Goal: Information Seeking & Learning: Learn about a topic

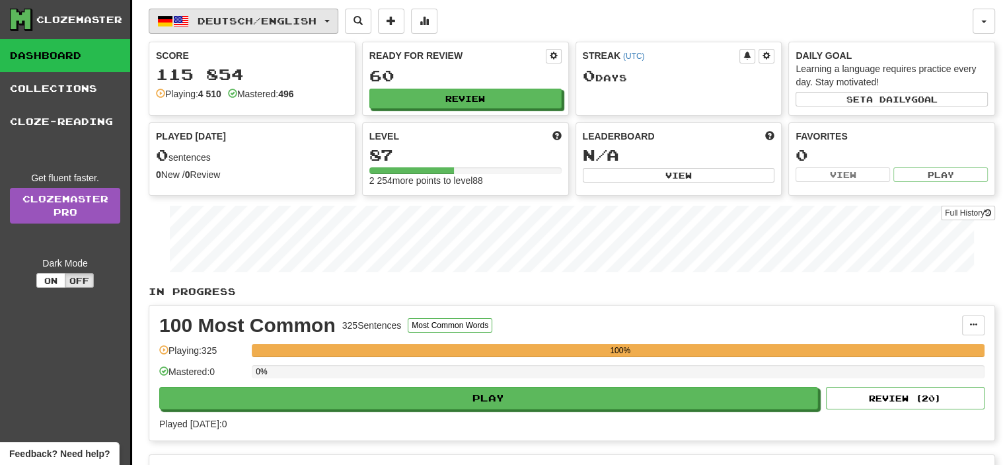
click at [252, 24] on span "Deutsch / English" at bounding box center [257, 20] width 119 height 11
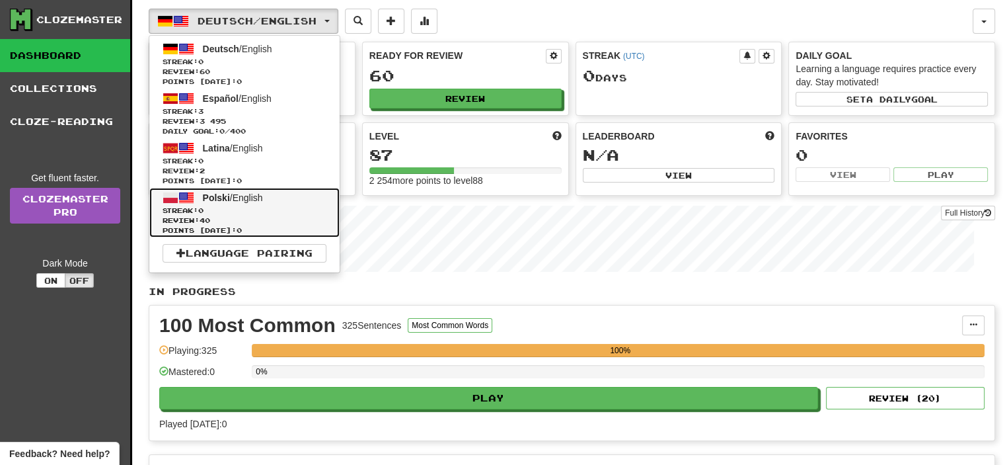
click at [248, 213] on span "Streak: 0" at bounding box center [245, 211] width 164 height 10
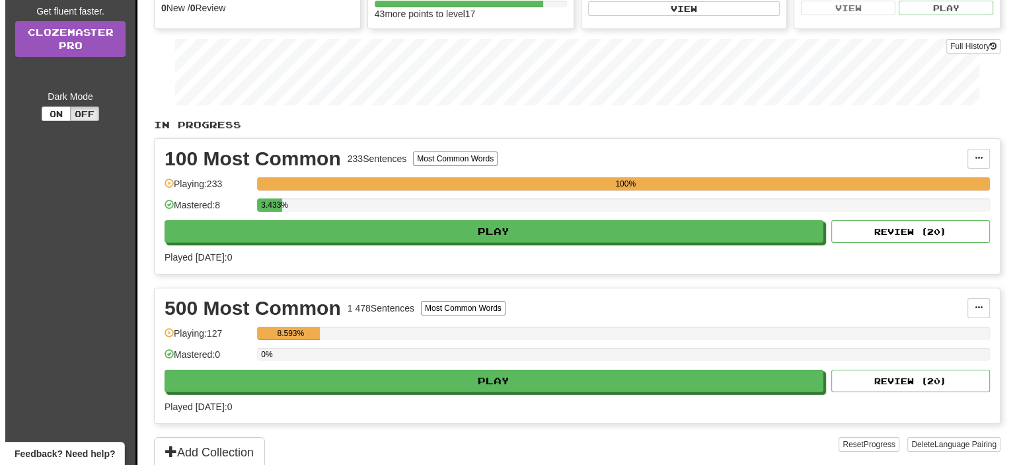
scroll to position [198, 0]
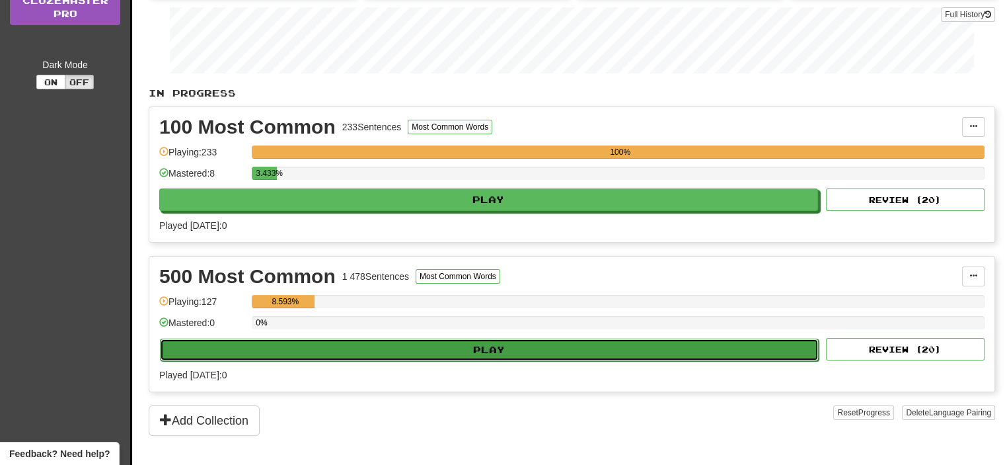
click at [491, 348] on button "Play" at bounding box center [489, 349] width 659 height 22
select select "**"
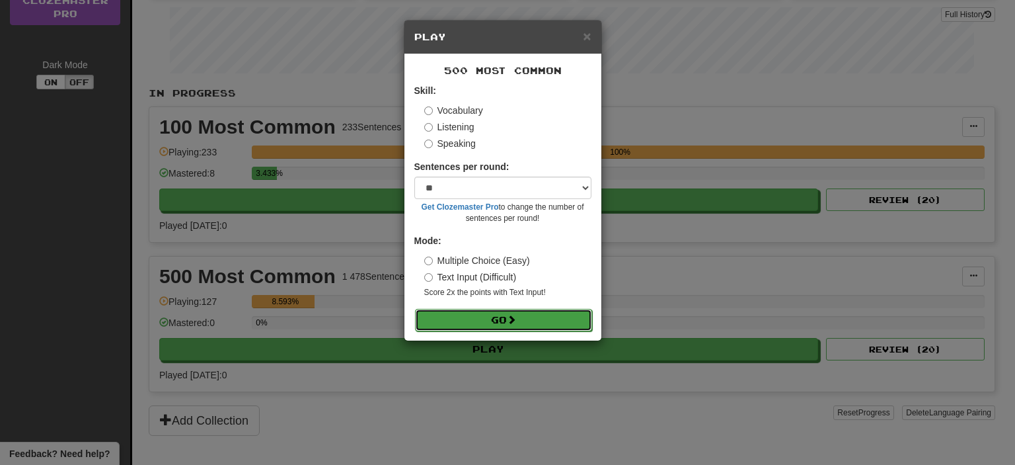
click at [528, 316] on button "Go" at bounding box center [503, 320] width 177 height 22
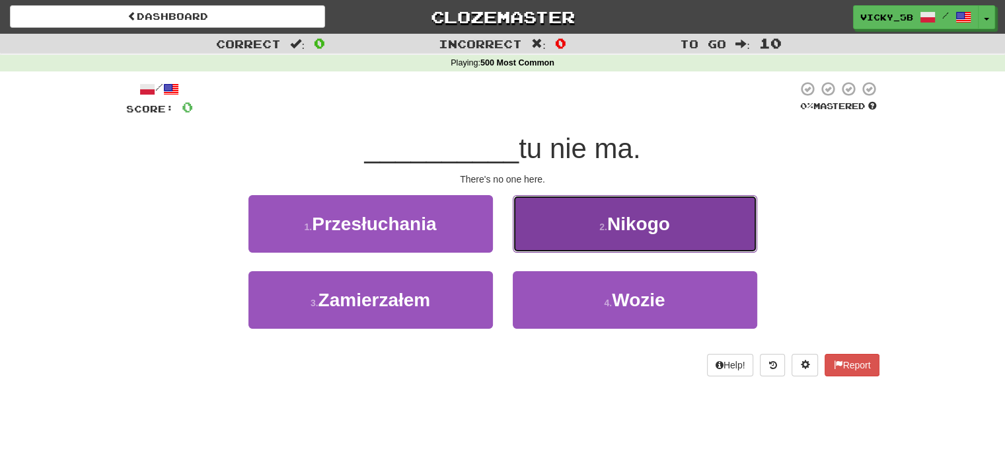
click at [568, 221] on button "2 . Nikogo" at bounding box center [635, 223] width 244 height 57
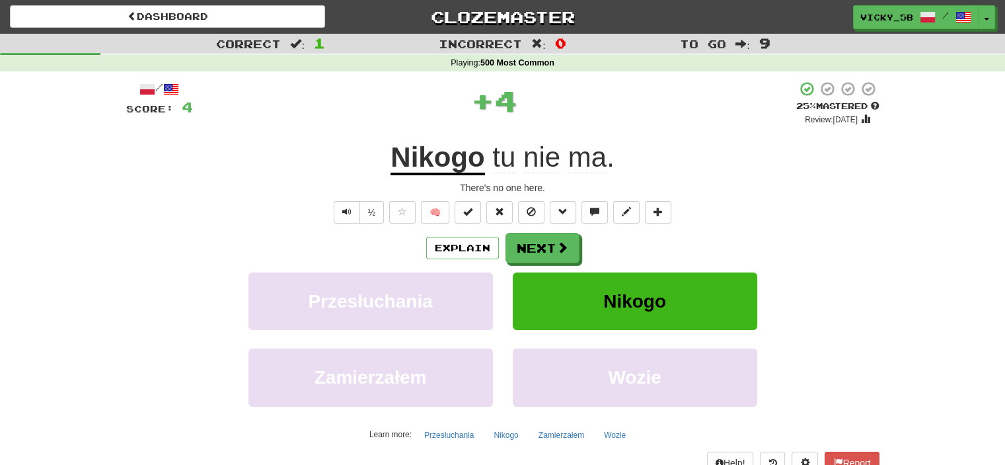
click at [525, 231] on div "/ Score: 4 + 4 25 % Mastered Review: [DATE] Nikogo tu nie ma . There's no one h…" at bounding box center [502, 288] width 753 height 414
click at [529, 245] on button "Next" at bounding box center [543, 248] width 74 height 30
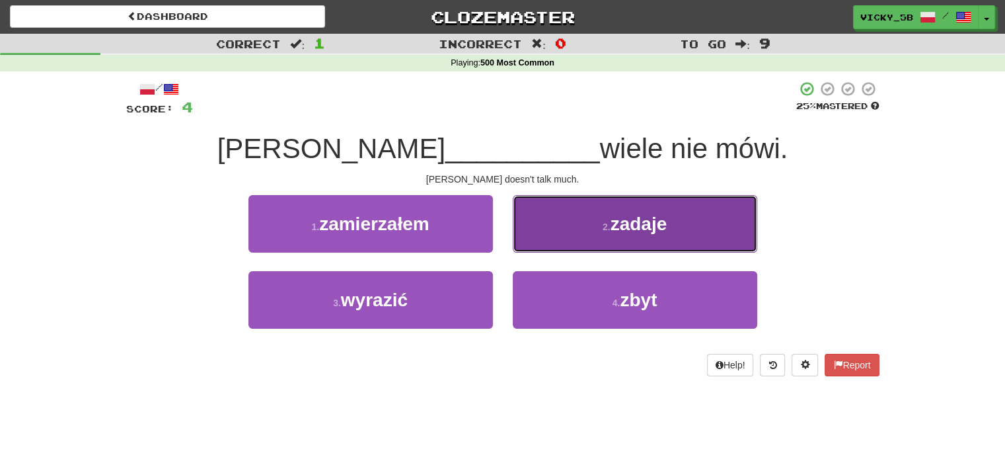
click at [572, 241] on button "2 . zadaje" at bounding box center [635, 223] width 244 height 57
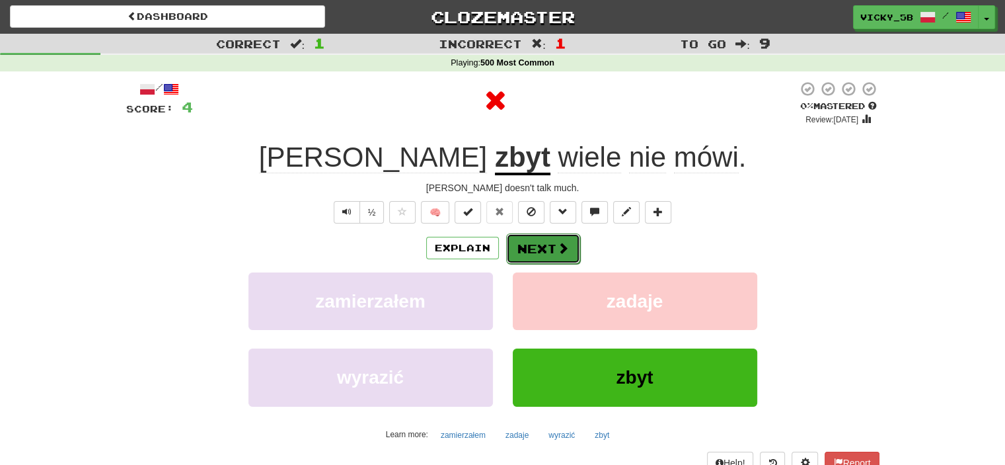
click at [566, 242] on span at bounding box center [563, 248] width 12 height 12
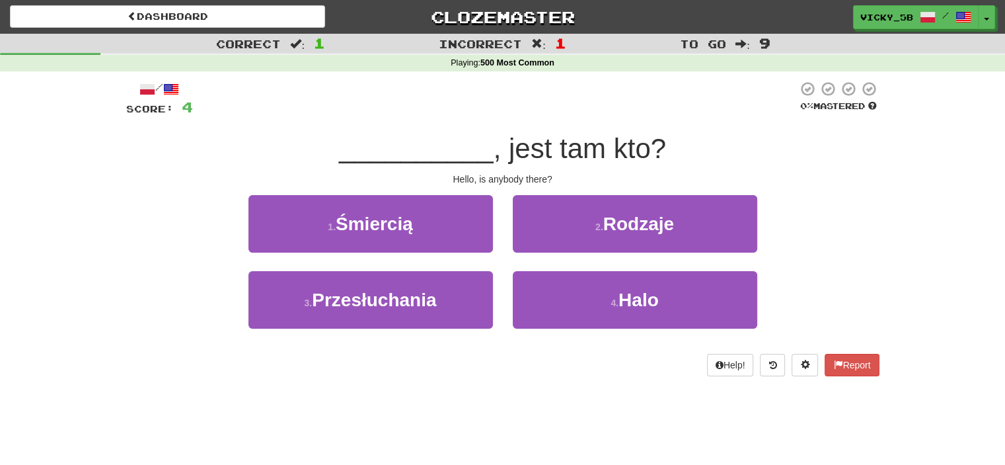
click at [595, 338] on div "4 . Halo" at bounding box center [635, 309] width 264 height 76
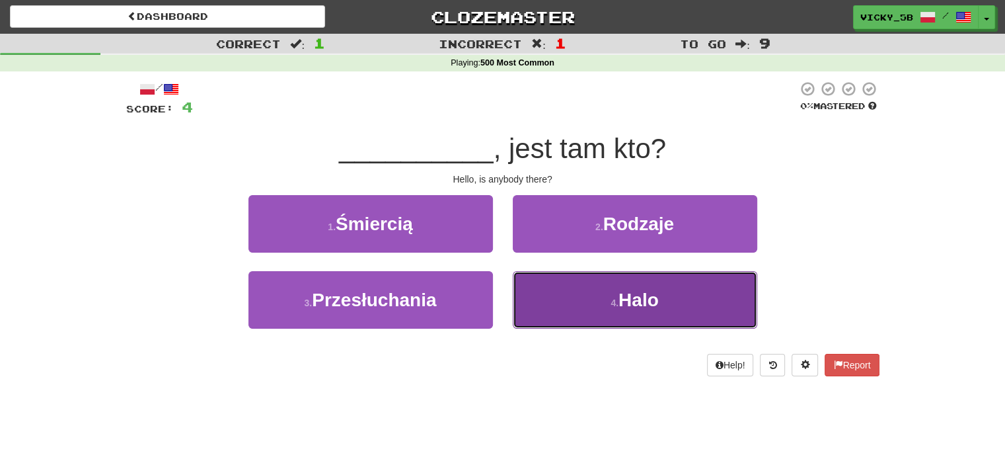
click at [589, 313] on button "4 . Halo" at bounding box center [635, 299] width 244 height 57
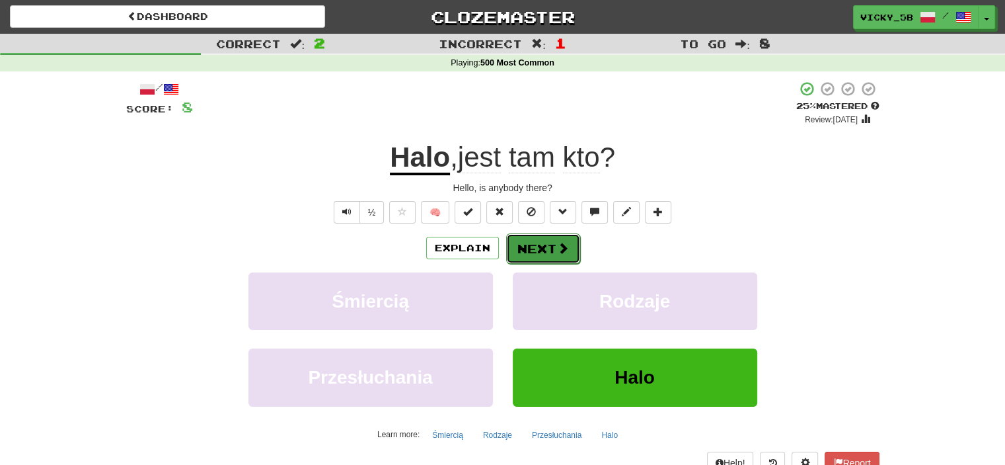
click at [548, 245] on button "Next" at bounding box center [543, 248] width 74 height 30
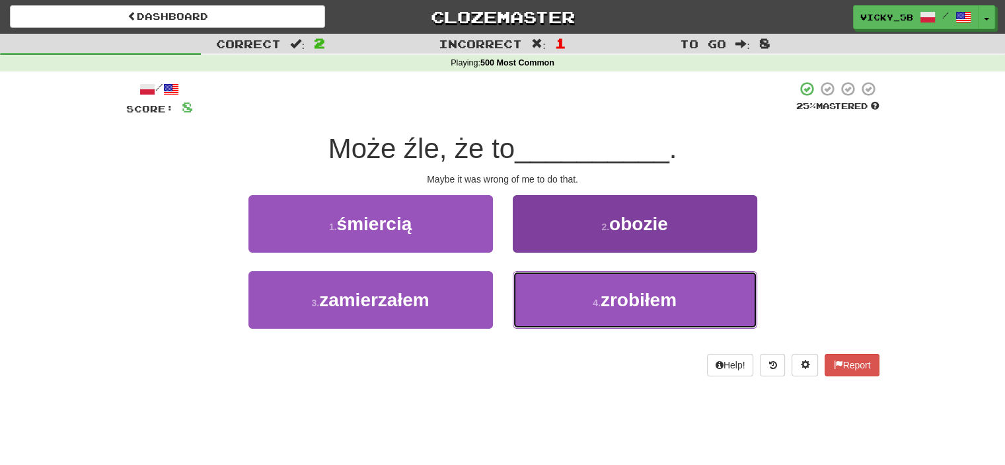
click at [552, 296] on button "4 . zrobiłem" at bounding box center [635, 299] width 244 height 57
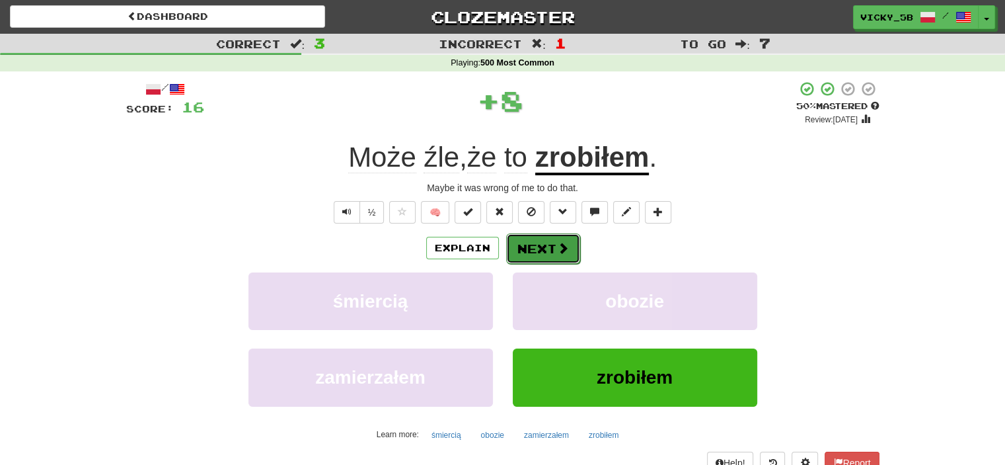
click at [554, 253] on button "Next" at bounding box center [543, 248] width 74 height 30
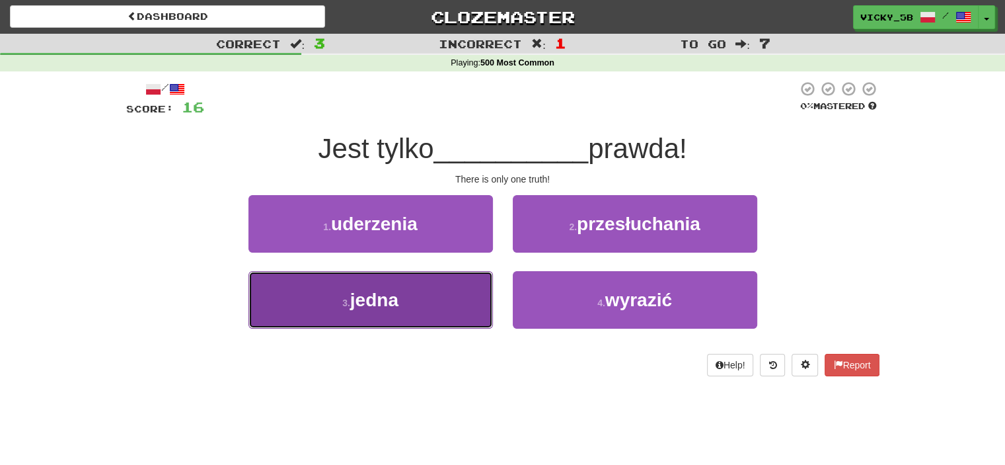
click at [421, 295] on button "3 . jedna" at bounding box center [370, 299] width 244 height 57
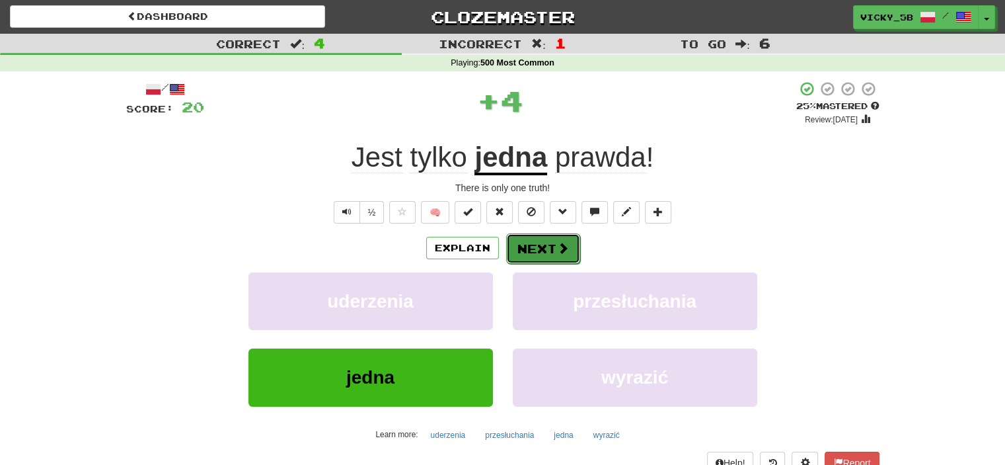
click at [537, 252] on button "Next" at bounding box center [543, 248] width 74 height 30
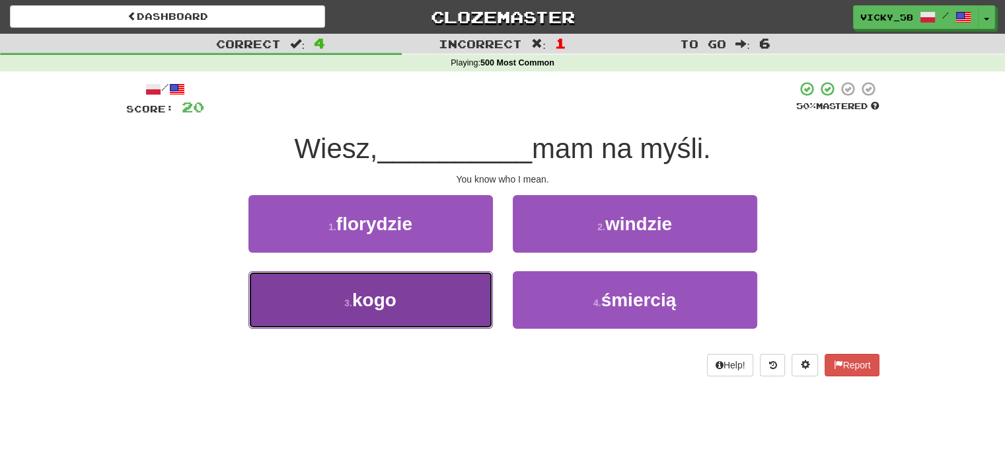
click at [428, 319] on button "3 . kogo" at bounding box center [370, 299] width 244 height 57
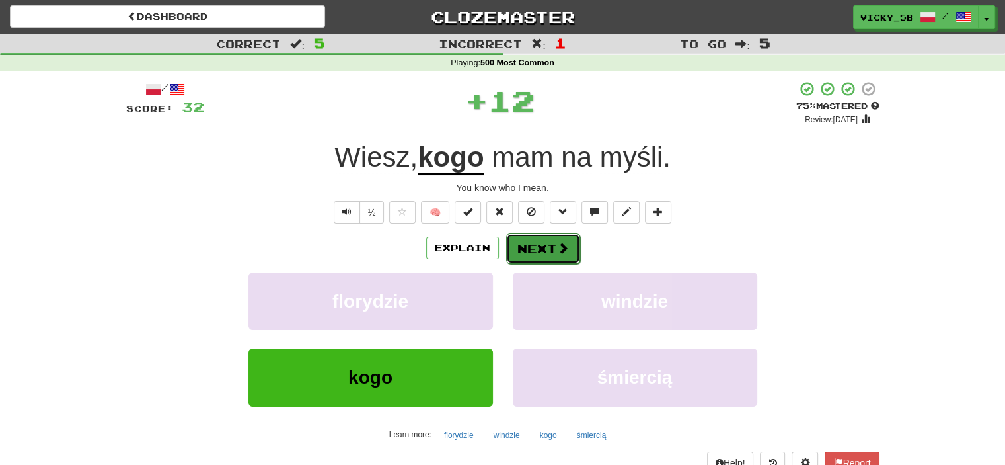
click at [544, 258] on button "Next" at bounding box center [543, 248] width 74 height 30
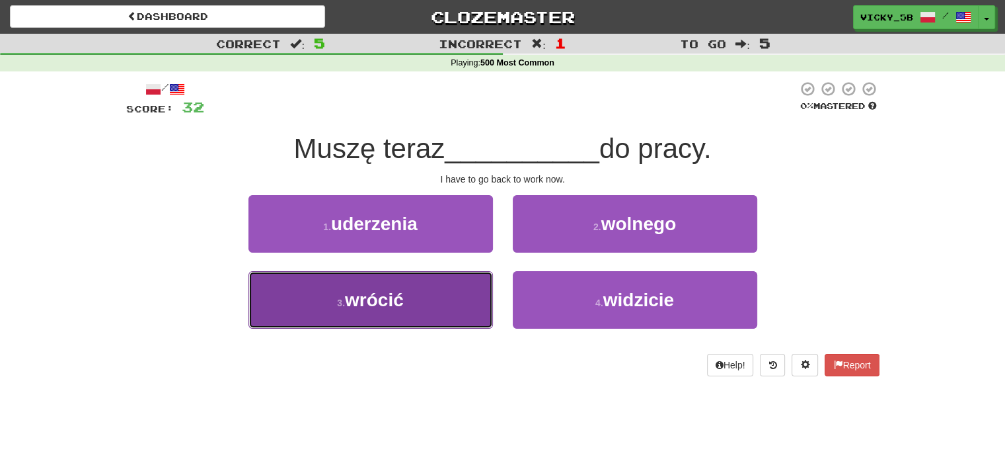
click at [383, 282] on button "3 . [PERSON_NAME]" at bounding box center [370, 299] width 244 height 57
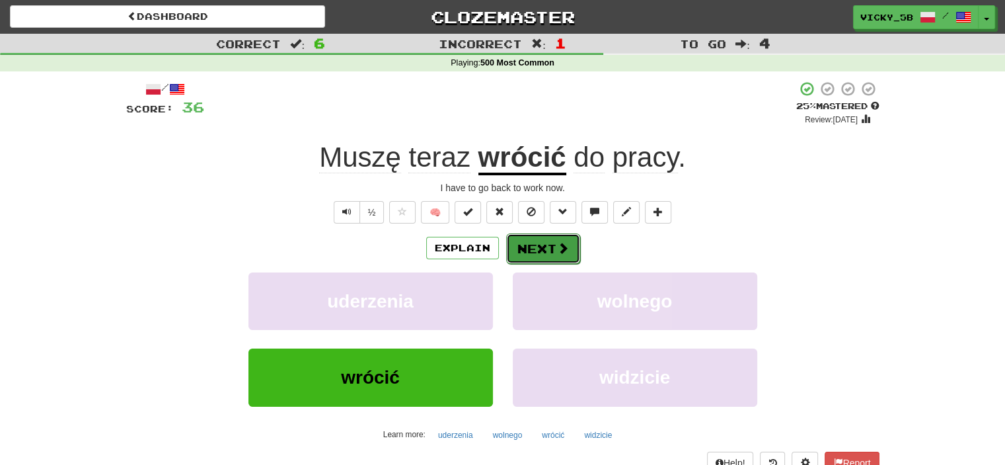
click at [562, 256] on button "Next" at bounding box center [543, 248] width 74 height 30
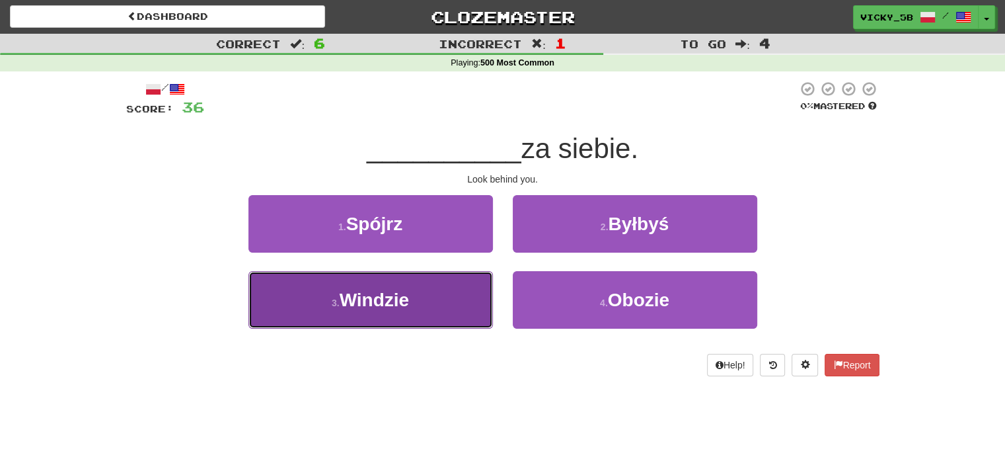
click at [413, 287] on button "3 . Windzie" at bounding box center [370, 299] width 244 height 57
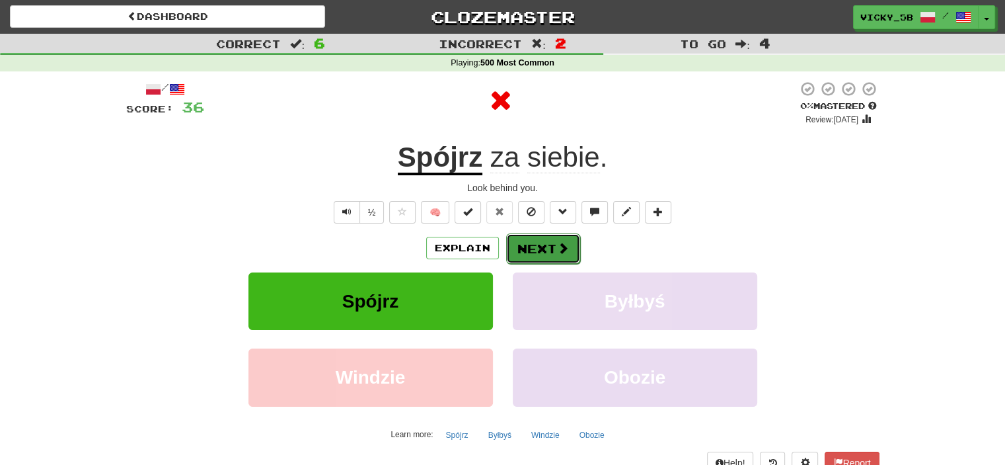
click at [561, 245] on span at bounding box center [563, 248] width 12 height 12
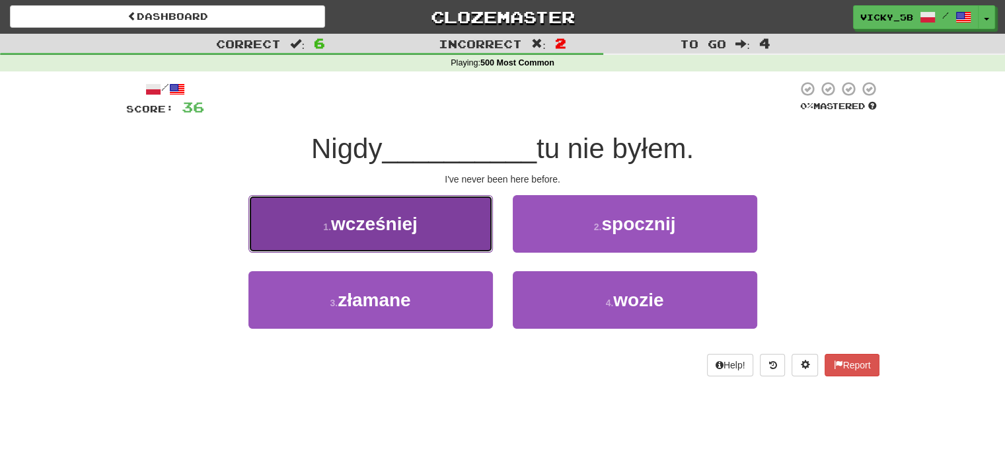
click at [420, 225] on button "1 . wcześniej" at bounding box center [370, 223] width 244 height 57
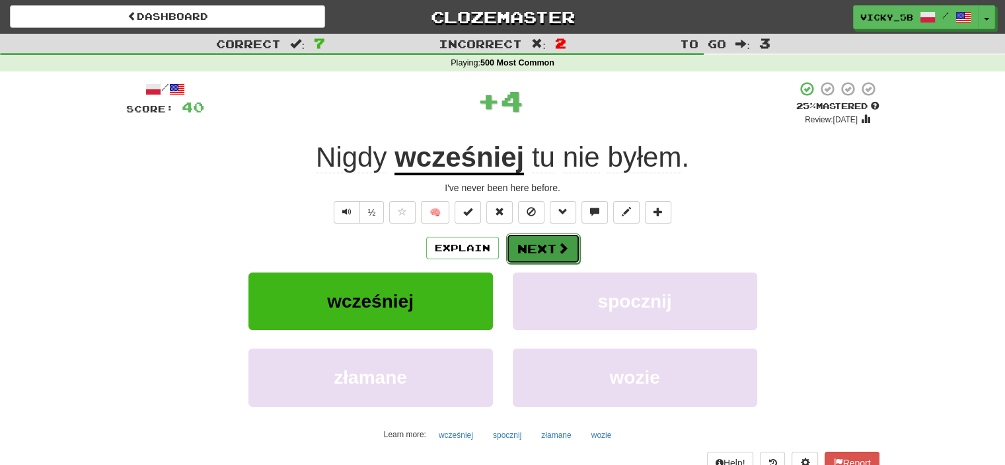
click at [539, 258] on button "Next" at bounding box center [543, 248] width 74 height 30
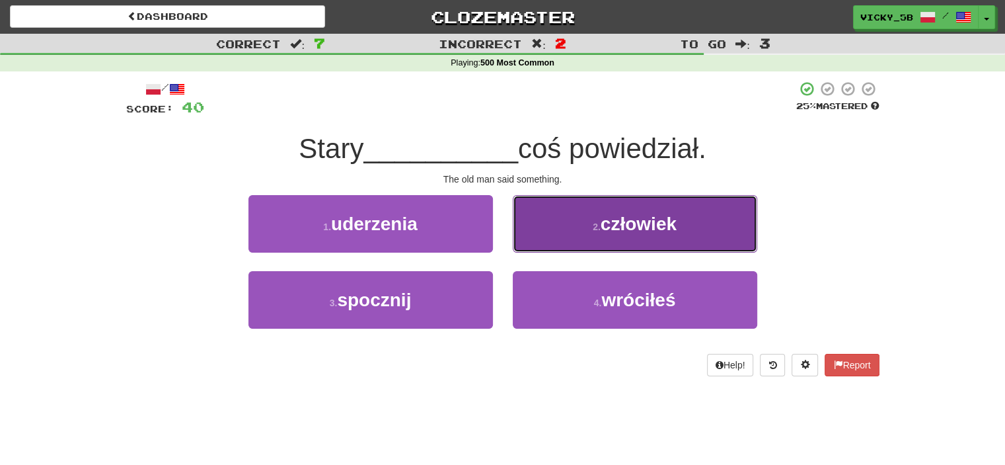
click at [550, 246] on button "2 . człowiek" at bounding box center [635, 223] width 244 height 57
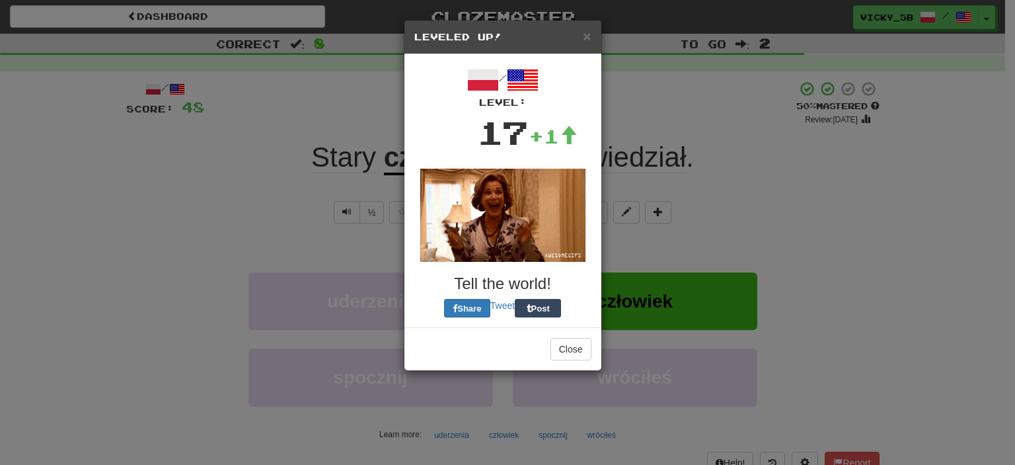
click at [532, 327] on div "Close" at bounding box center [502, 348] width 197 height 43
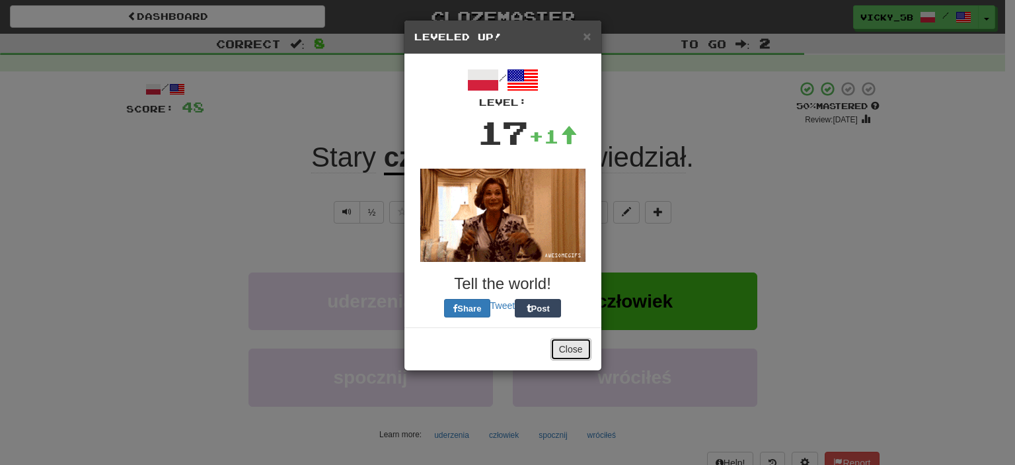
click at [569, 348] on button "Close" at bounding box center [570, 349] width 41 height 22
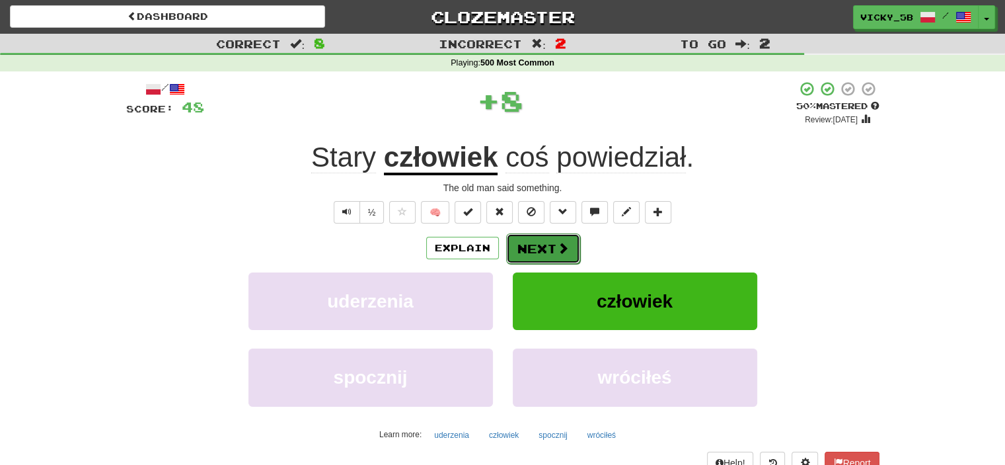
click at [547, 241] on button "Next" at bounding box center [543, 248] width 74 height 30
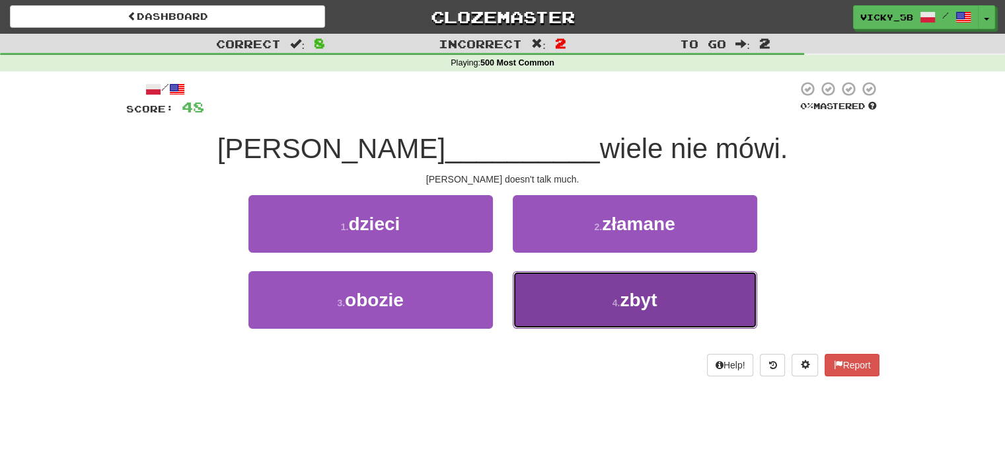
click at [552, 293] on button "4 . zbyt" at bounding box center [635, 299] width 244 height 57
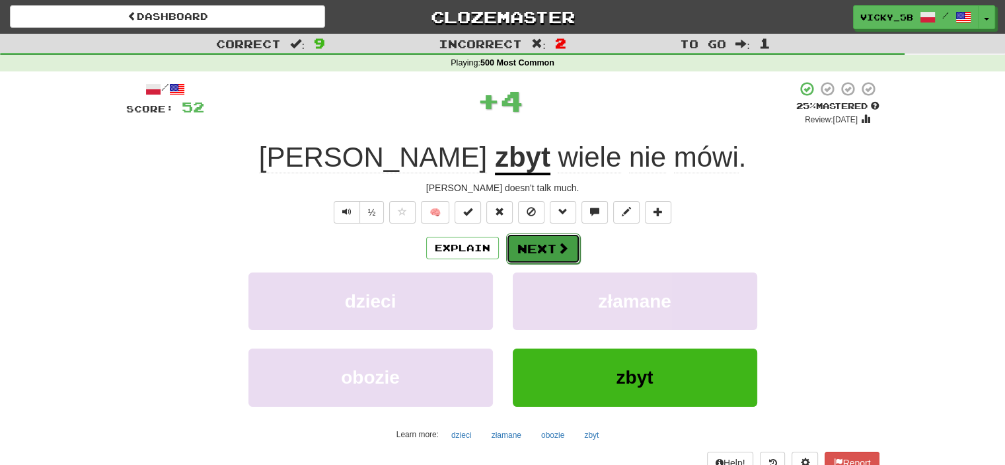
click at [538, 259] on button "Next" at bounding box center [543, 248] width 74 height 30
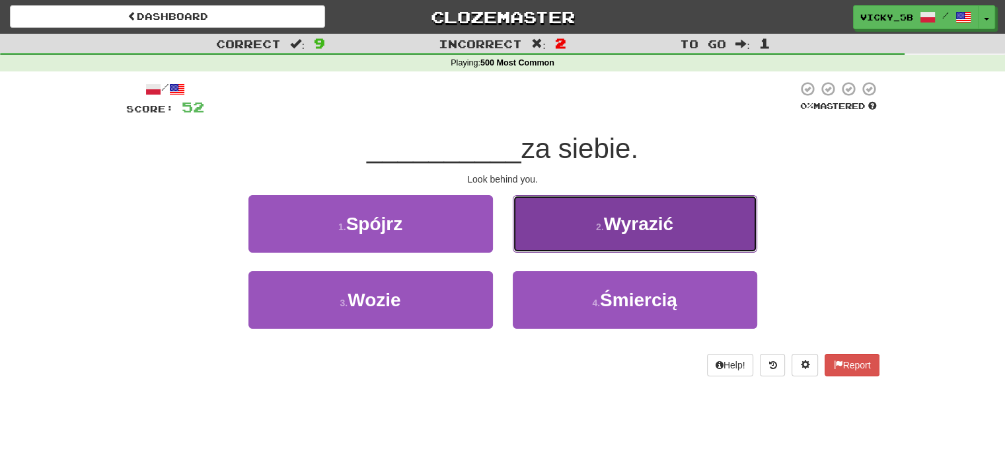
click at [555, 245] on button "2 . Wyrazić" at bounding box center [635, 223] width 244 height 57
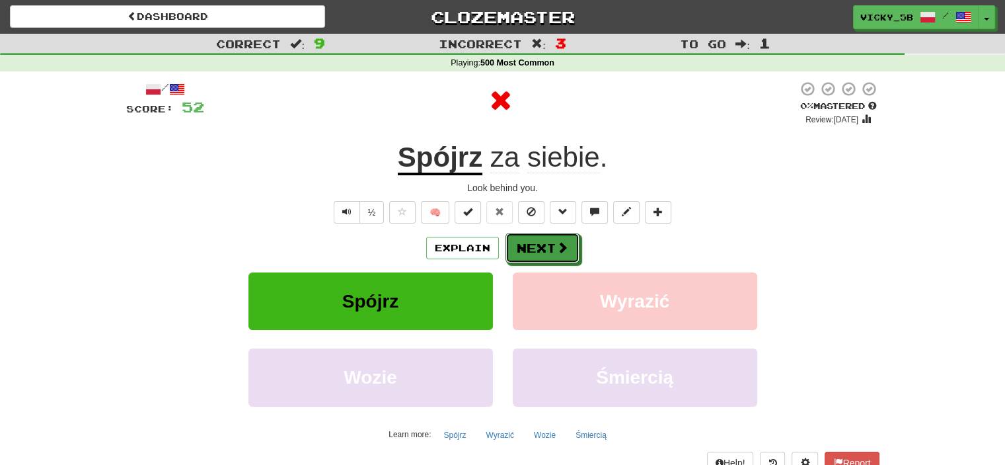
click at [556, 245] on span at bounding box center [562, 247] width 12 height 12
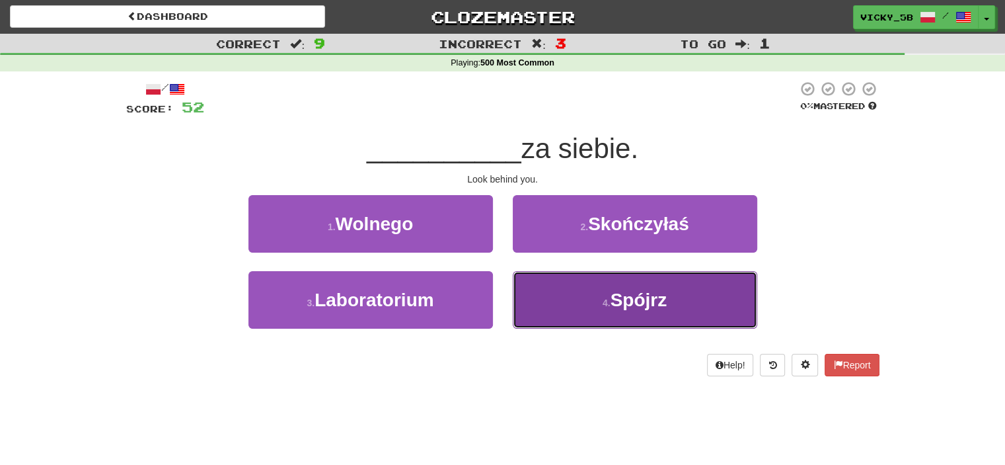
click at [587, 300] on button "4 . Spójrz" at bounding box center [635, 299] width 244 height 57
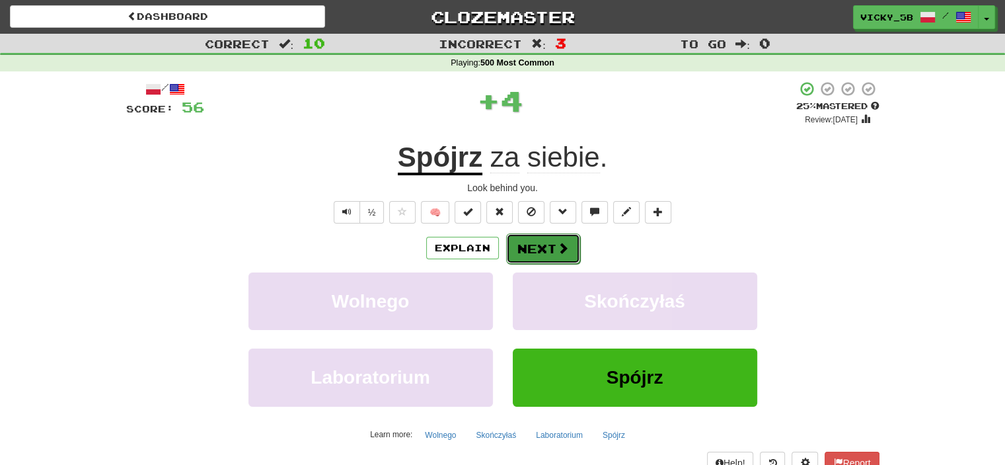
click at [535, 248] on button "Next" at bounding box center [543, 248] width 74 height 30
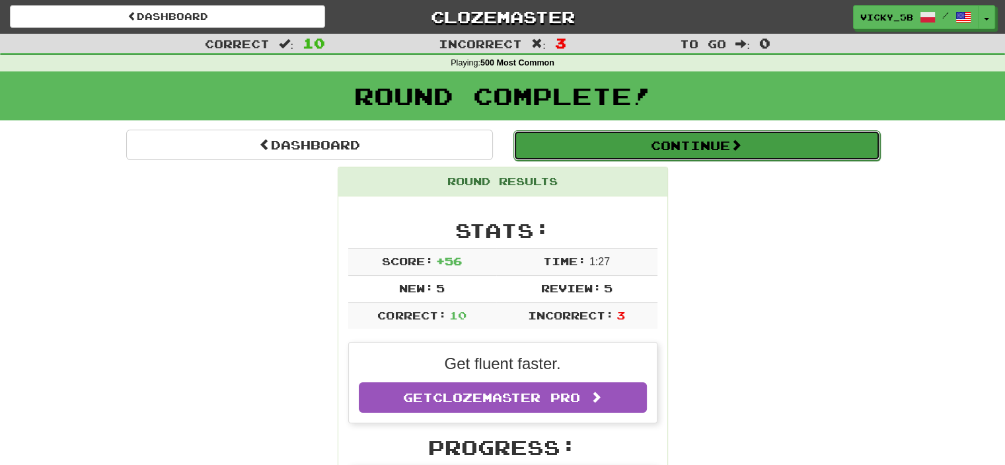
click at [572, 153] on button "Continue" at bounding box center [696, 145] width 367 height 30
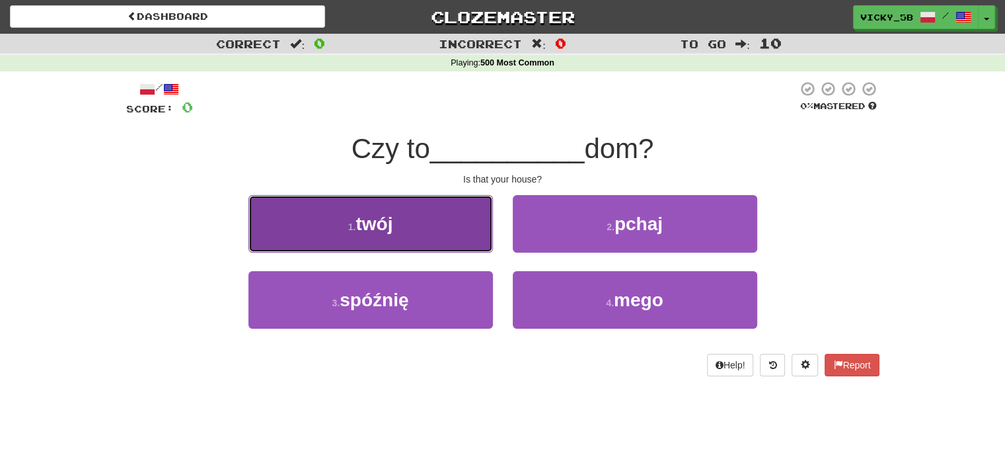
click at [449, 222] on button "1 . twój" at bounding box center [370, 223] width 244 height 57
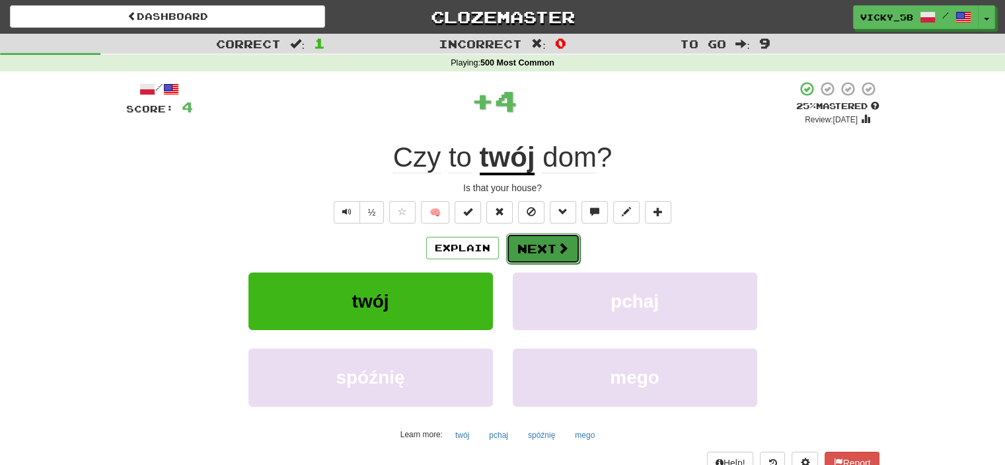
click at [525, 255] on button "Next" at bounding box center [543, 248] width 74 height 30
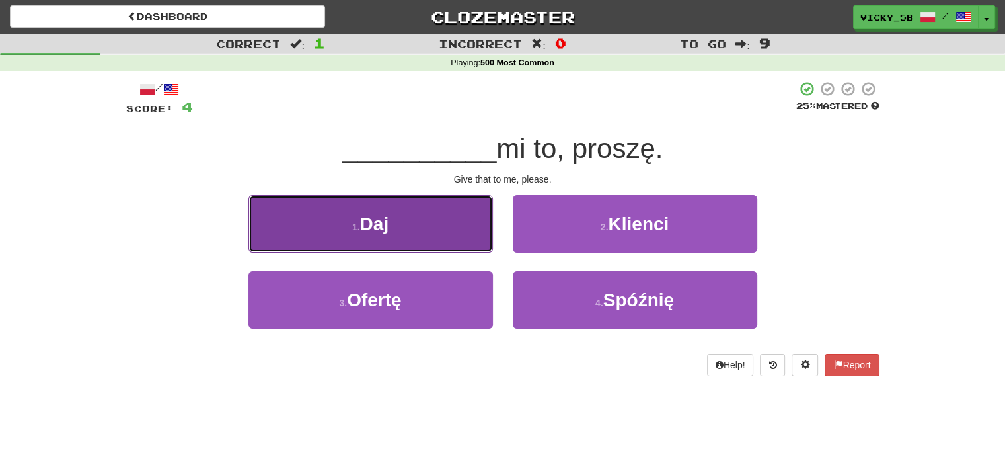
click at [452, 236] on button "1 . Daj" at bounding box center [370, 223] width 244 height 57
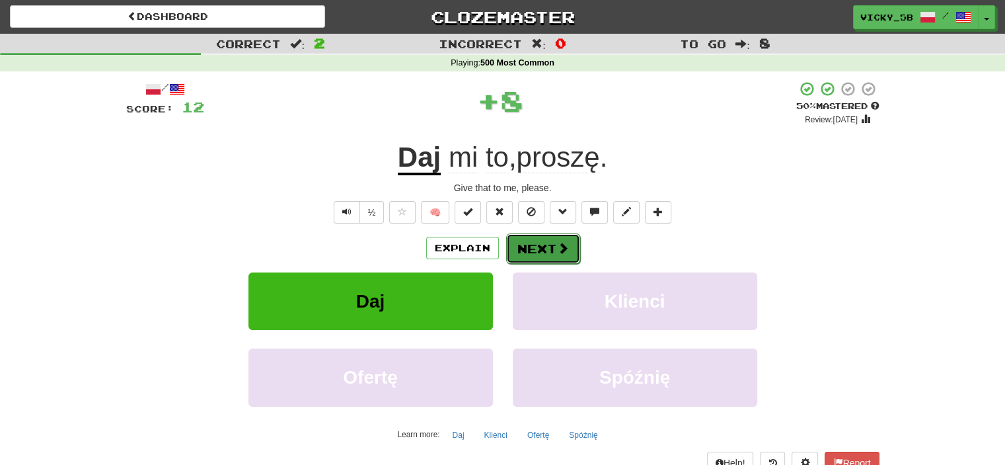
click at [523, 233] on button "Next" at bounding box center [543, 248] width 74 height 30
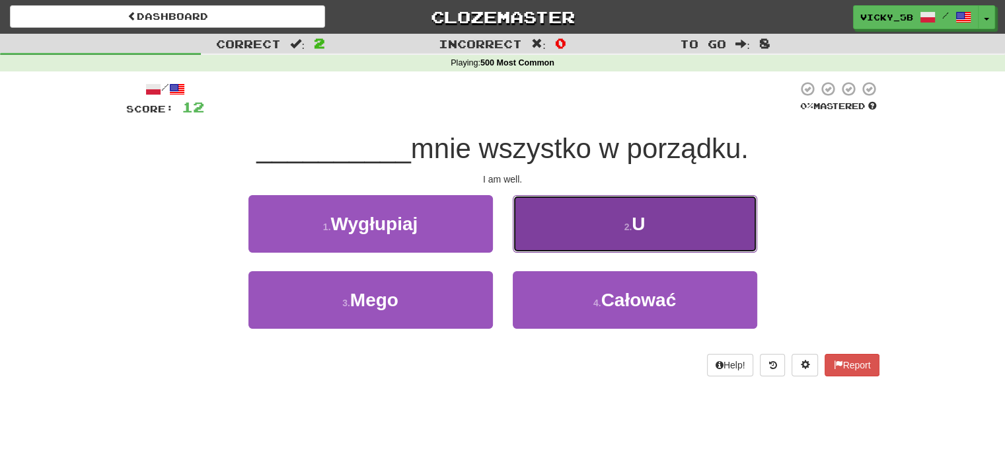
click at [542, 228] on button "2 . U" at bounding box center [635, 223] width 244 height 57
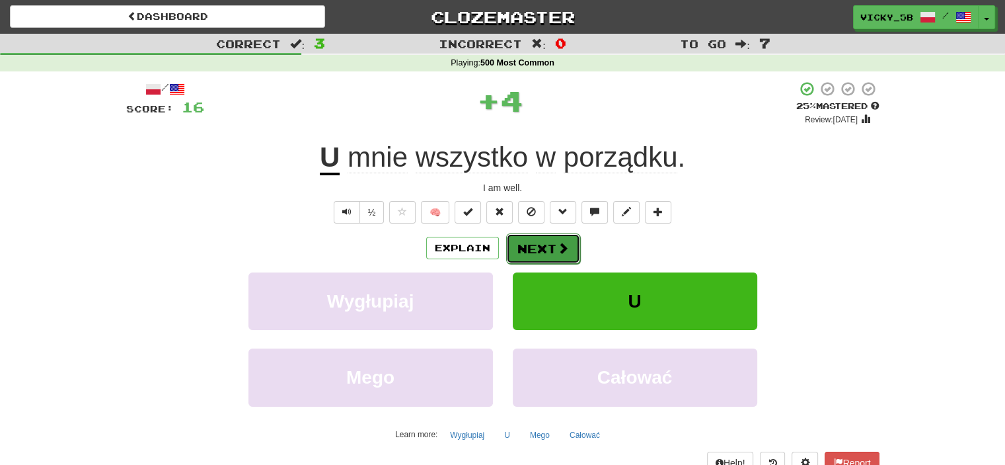
click at [528, 240] on button "Next" at bounding box center [543, 248] width 74 height 30
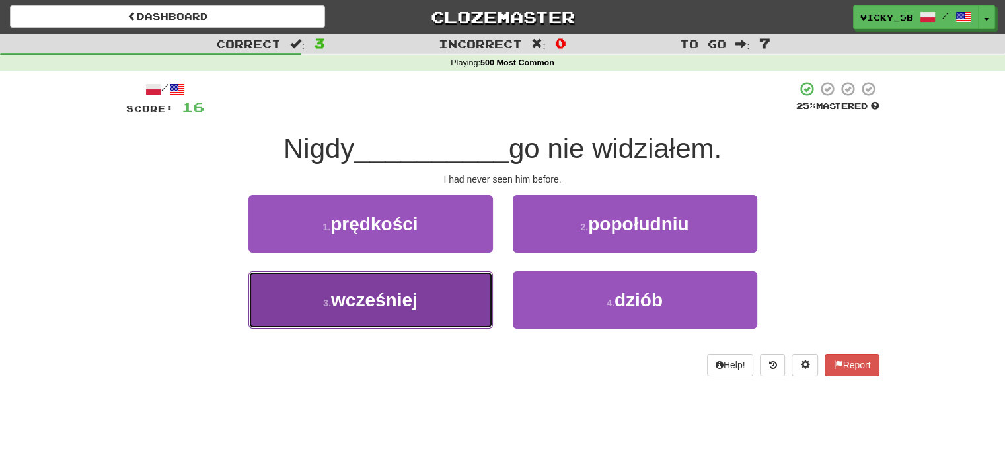
click at [469, 295] on button "3 . wcześniej" at bounding box center [370, 299] width 244 height 57
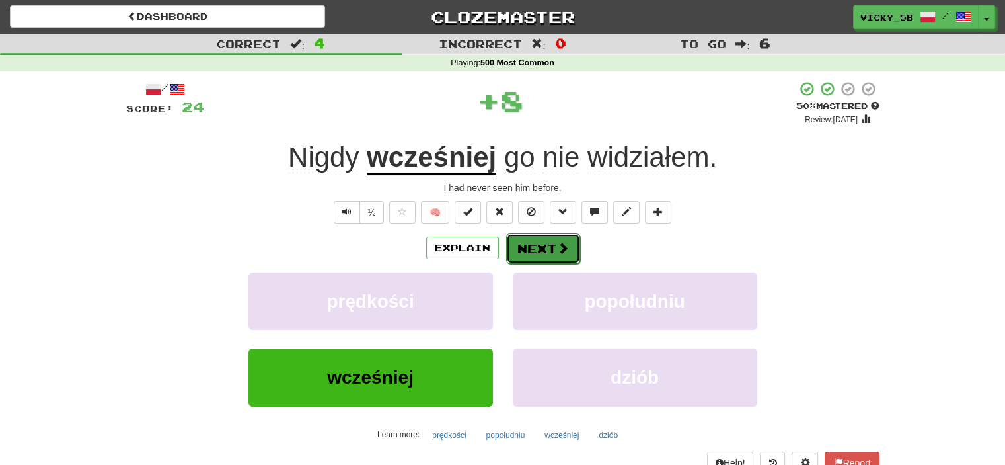
click at [529, 244] on button "Next" at bounding box center [543, 248] width 74 height 30
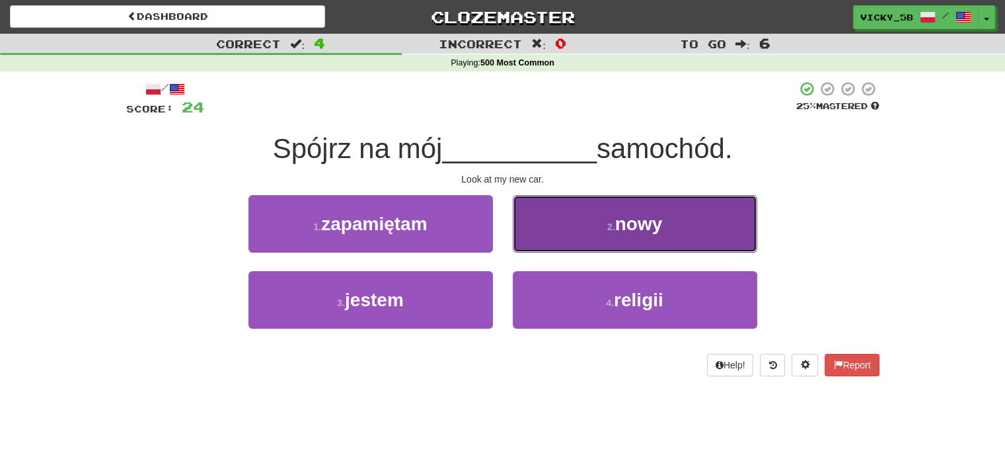
click at [574, 231] on button "2 . nowy" at bounding box center [635, 223] width 244 height 57
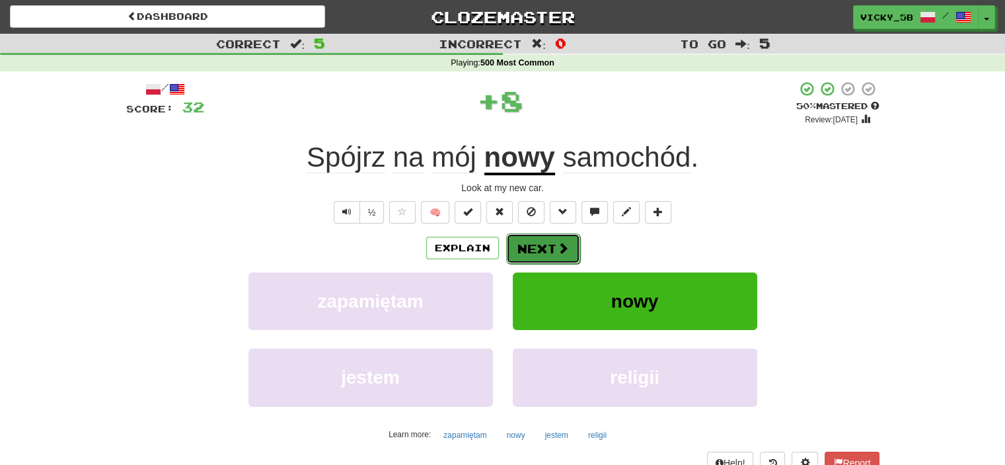
click at [550, 248] on button "Next" at bounding box center [543, 248] width 74 height 30
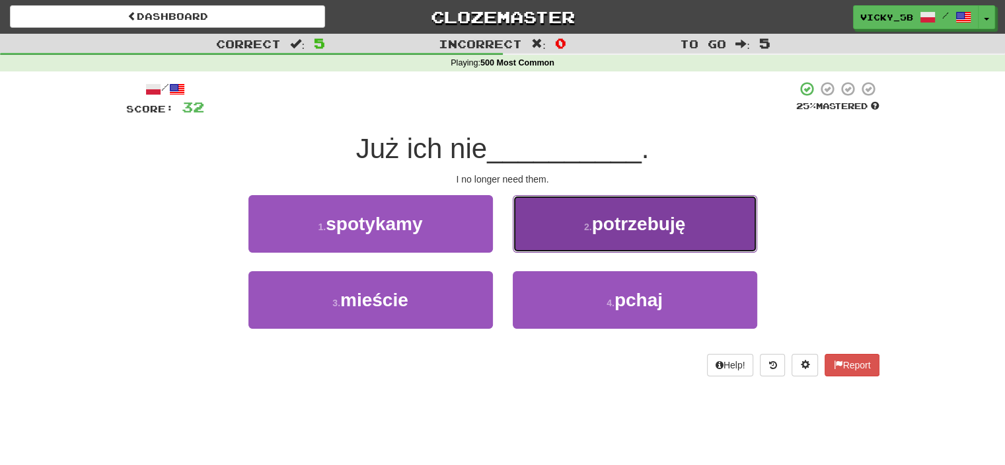
click at [587, 221] on small "2 ." at bounding box center [588, 226] width 8 height 11
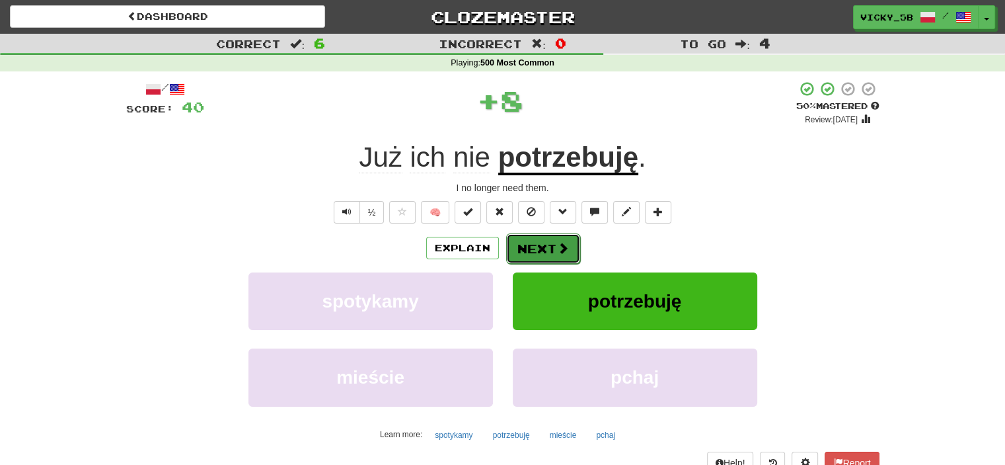
click at [554, 250] on button "Next" at bounding box center [543, 248] width 74 height 30
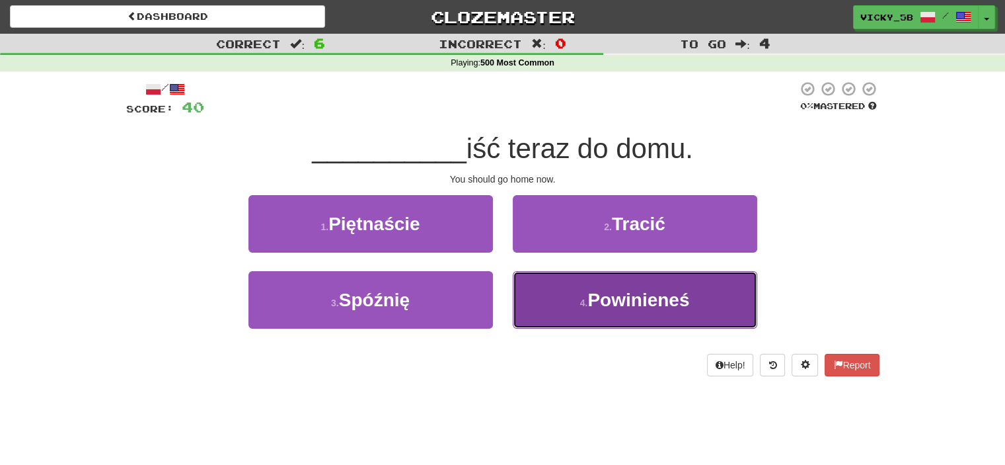
click at [530, 287] on button "4 . Powinieneś" at bounding box center [635, 299] width 244 height 57
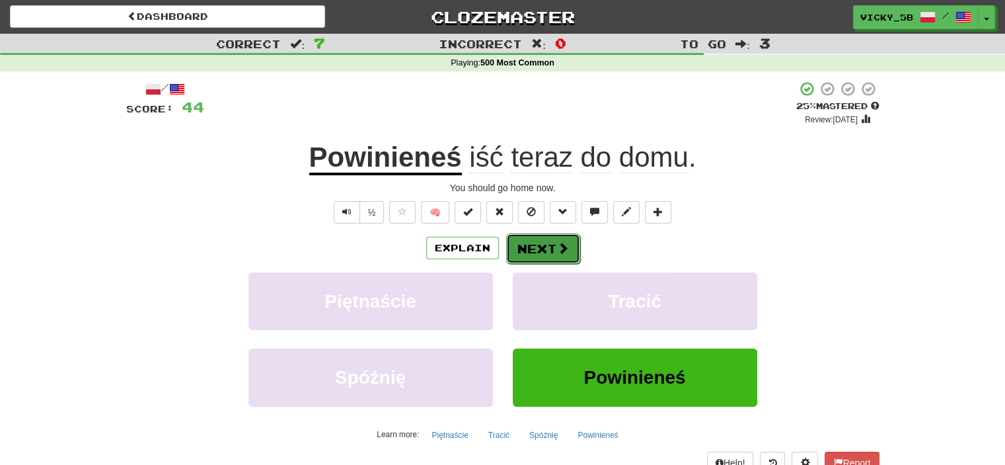
click at [520, 247] on button "Next" at bounding box center [543, 248] width 74 height 30
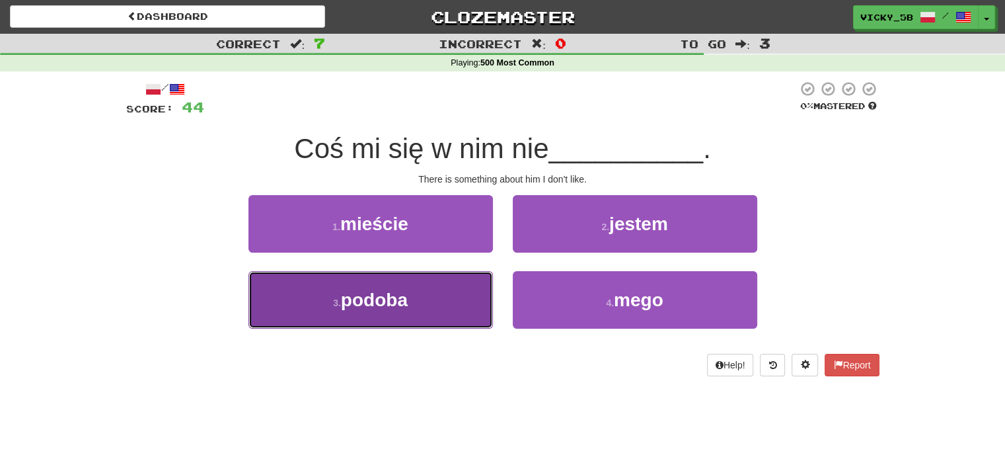
click at [452, 280] on button "3 . podoba" at bounding box center [370, 299] width 244 height 57
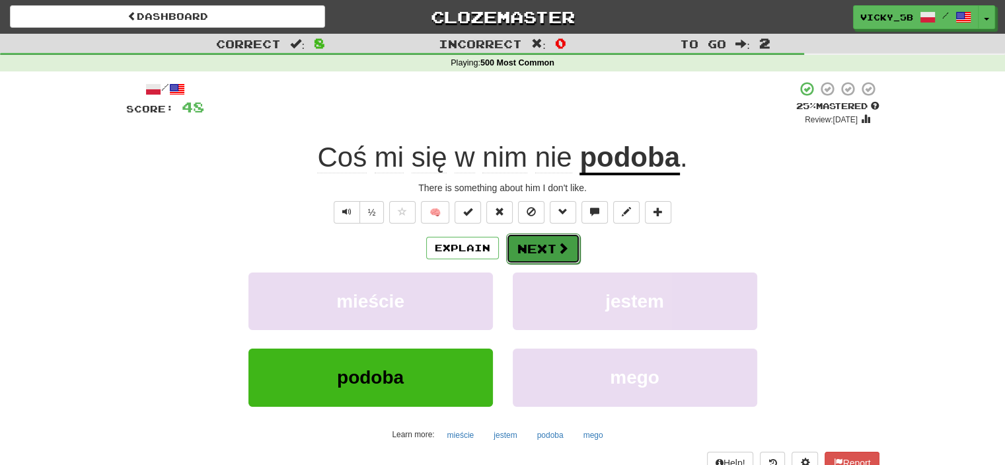
click at [521, 240] on button "Next" at bounding box center [543, 248] width 74 height 30
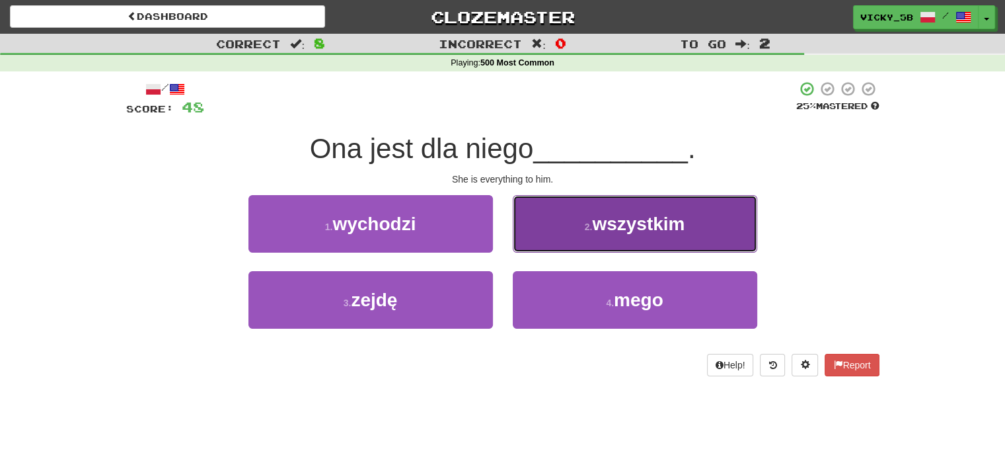
click at [714, 237] on button "2 . wszystkim" at bounding box center [635, 223] width 244 height 57
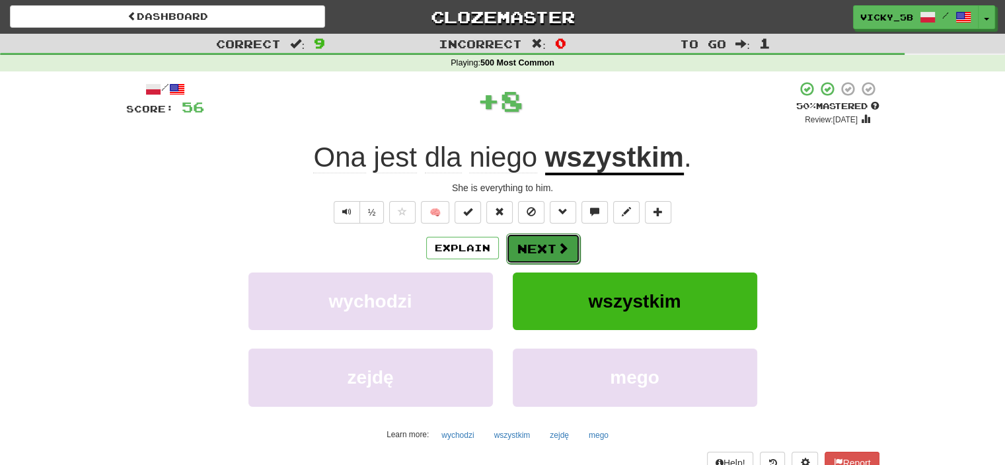
click at [536, 251] on button "Next" at bounding box center [543, 248] width 74 height 30
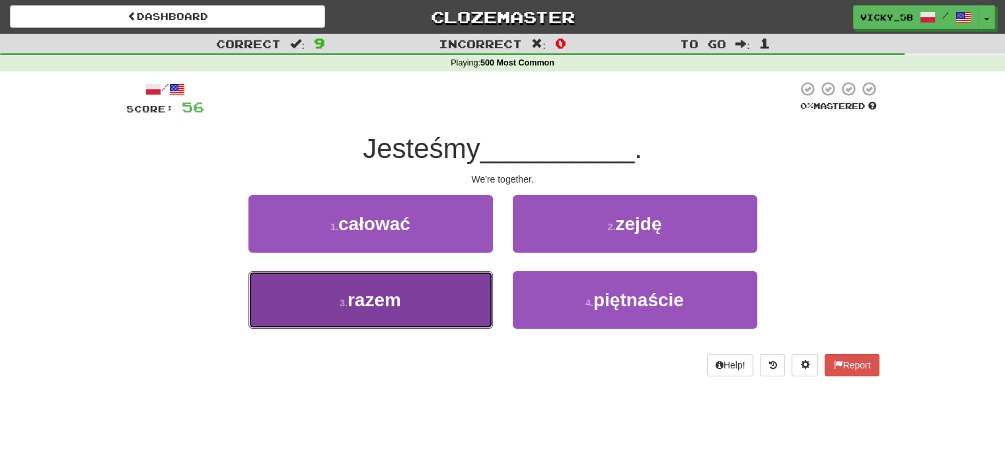
click at [415, 307] on button "3 . razem" at bounding box center [370, 299] width 244 height 57
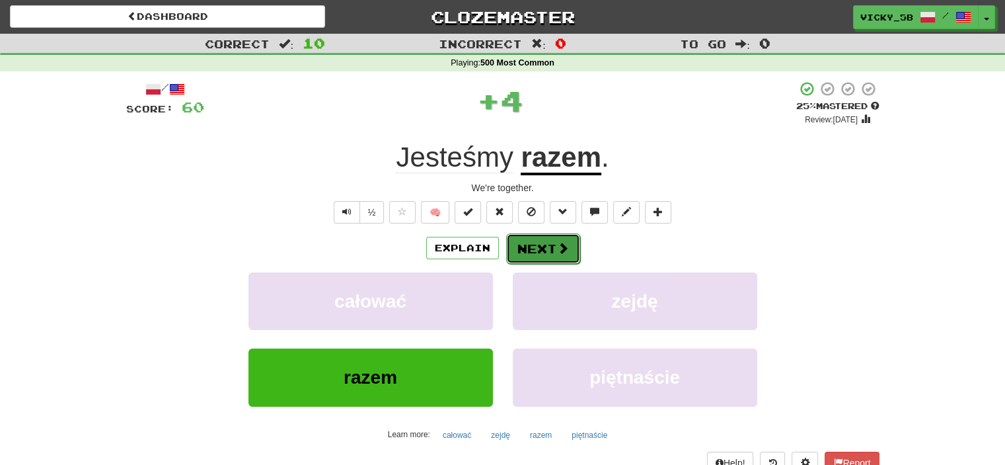
click at [568, 259] on button "Next" at bounding box center [543, 248] width 74 height 30
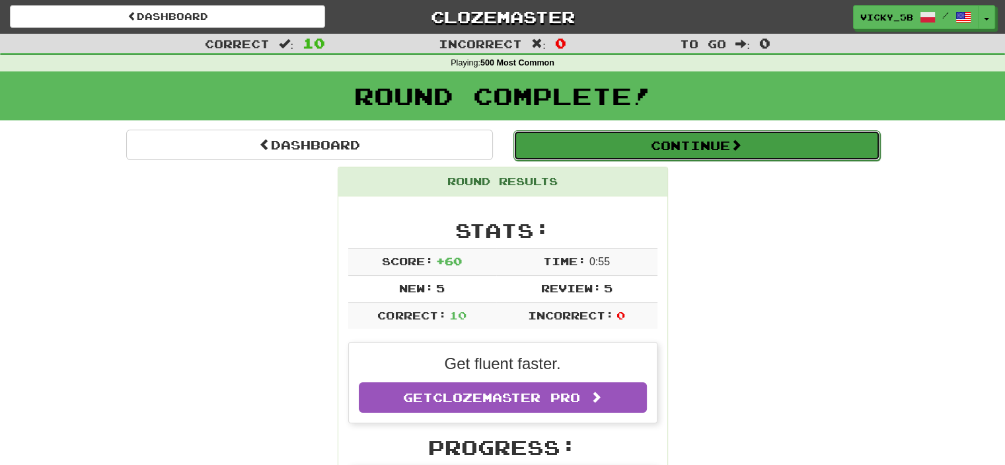
click at [659, 131] on button "Continue" at bounding box center [696, 145] width 367 height 30
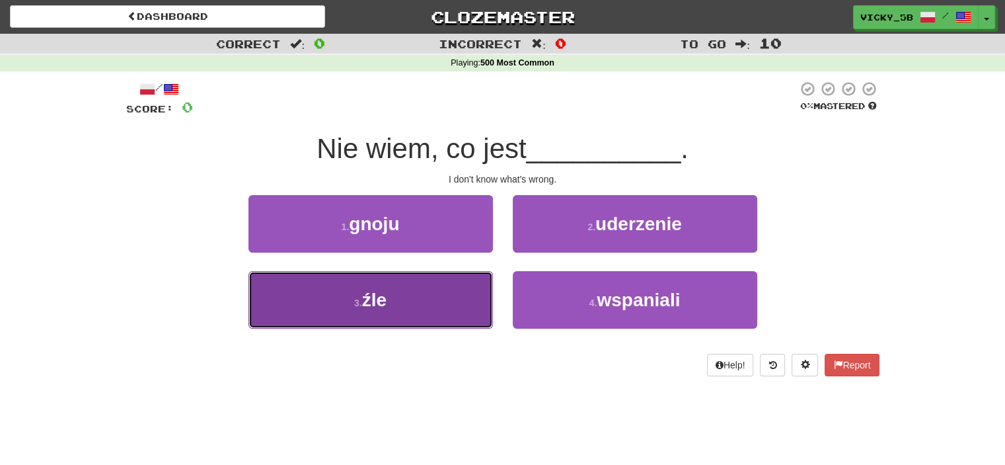
click at [457, 307] on button "3 . źle" at bounding box center [370, 299] width 244 height 57
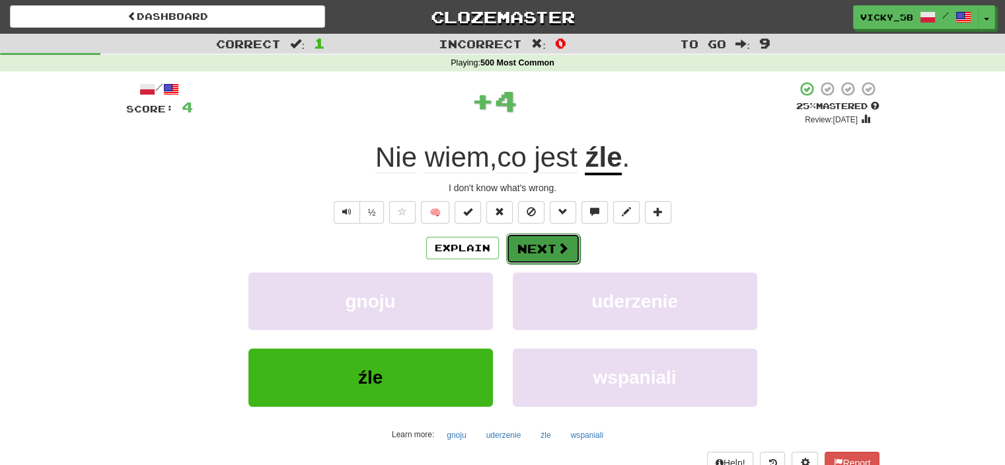
click at [557, 254] on span at bounding box center [563, 248] width 12 height 12
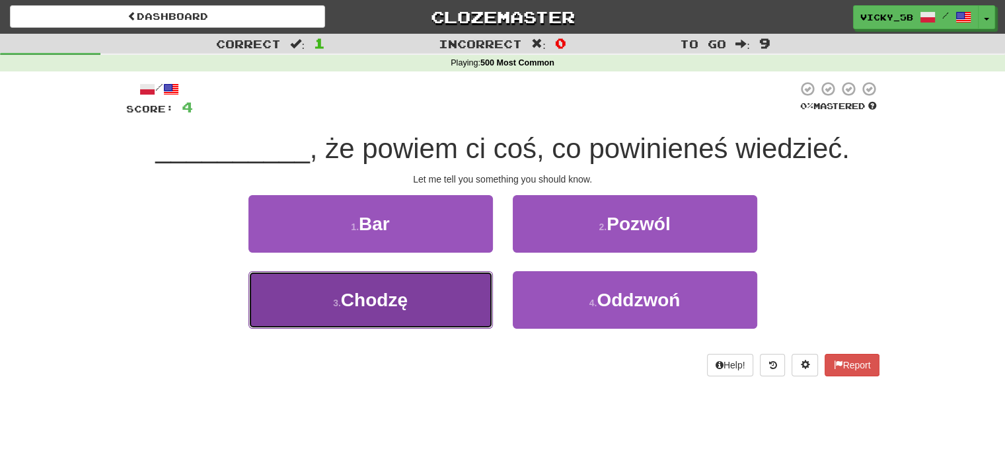
click at [465, 290] on button "3 . [GEOGRAPHIC_DATA]" at bounding box center [370, 299] width 244 height 57
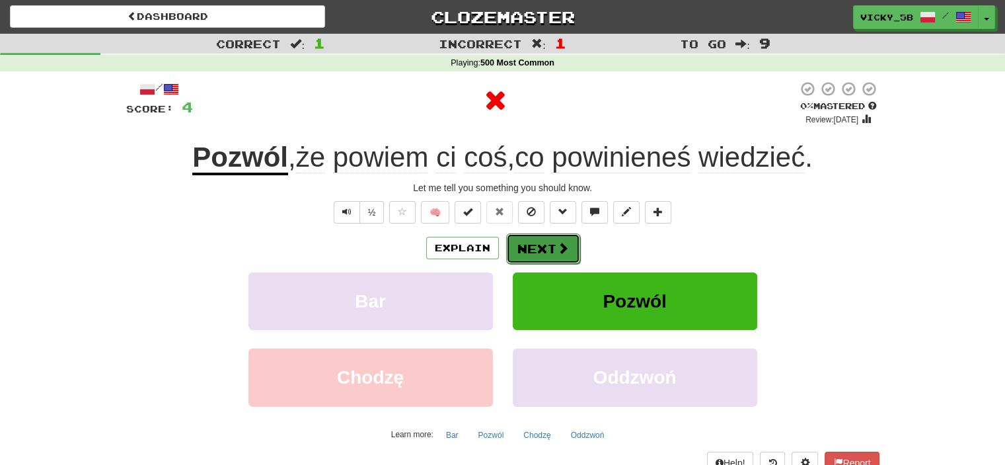
click at [522, 245] on button "Next" at bounding box center [543, 248] width 74 height 30
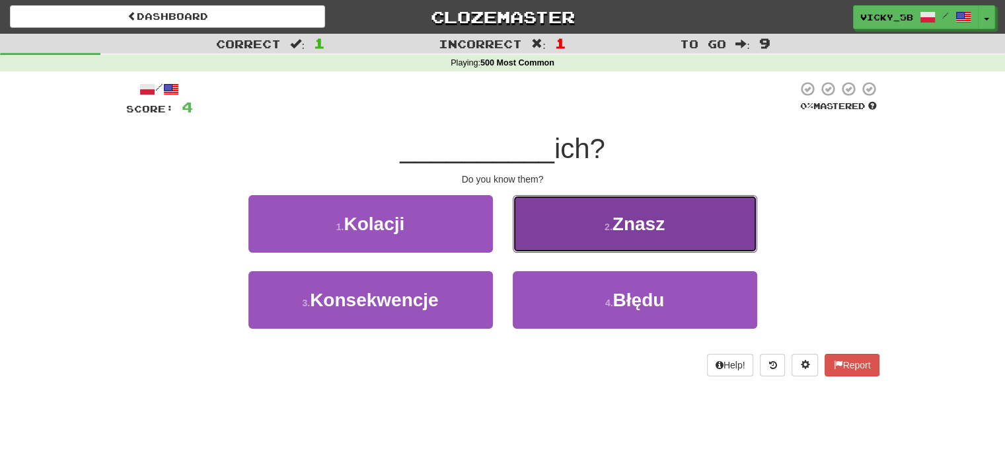
click at [580, 240] on button "2 . [GEOGRAPHIC_DATA]" at bounding box center [635, 223] width 244 height 57
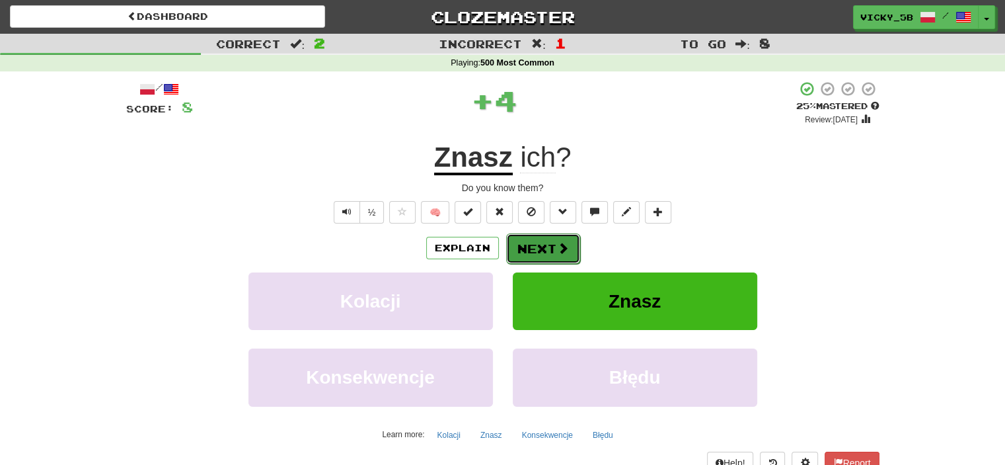
click at [572, 243] on button "Next" at bounding box center [543, 248] width 74 height 30
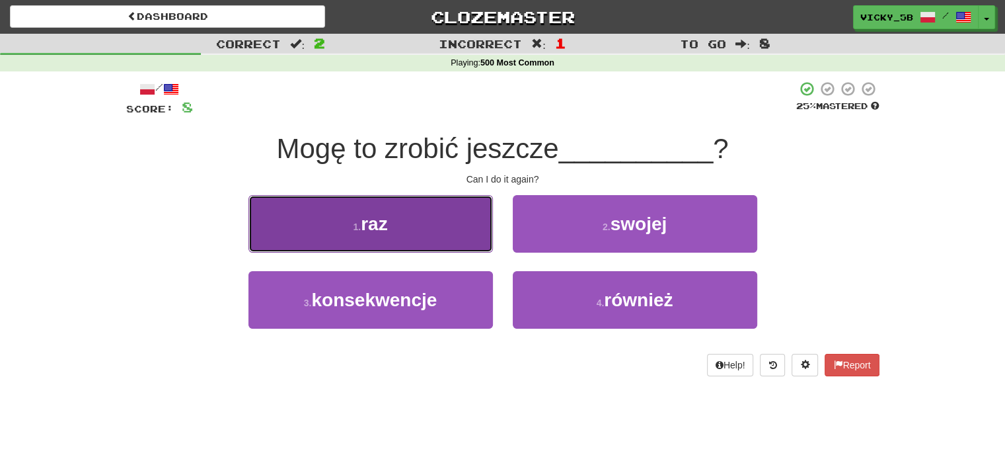
click at [447, 229] on button "1 . raz" at bounding box center [370, 223] width 244 height 57
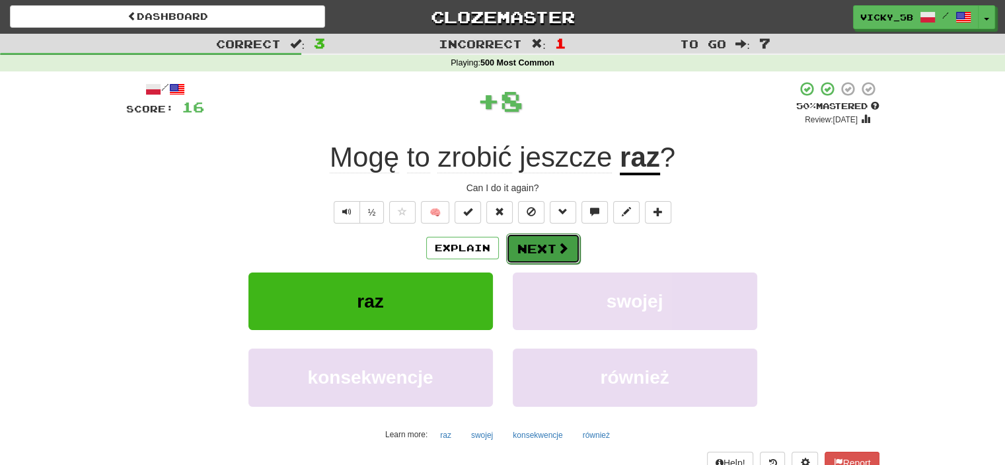
click at [537, 254] on button "Next" at bounding box center [543, 248] width 74 height 30
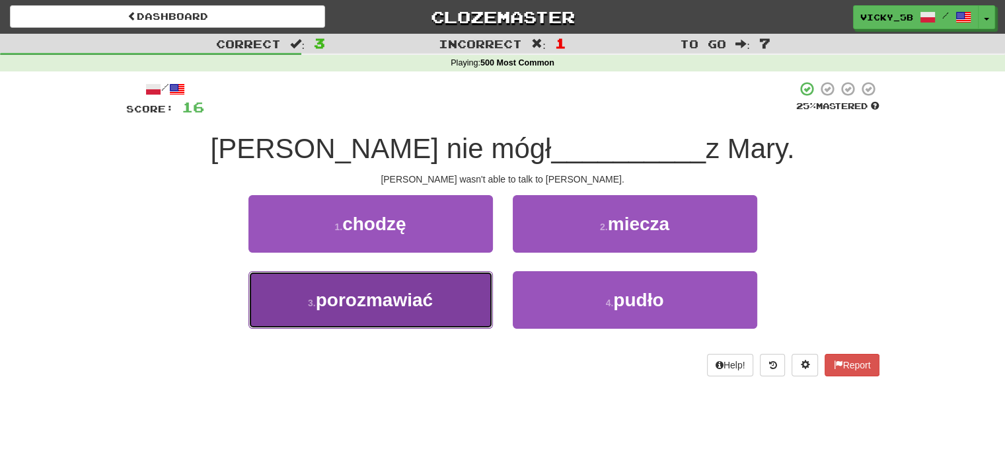
click at [463, 285] on button "3 . porozmawiać" at bounding box center [370, 299] width 244 height 57
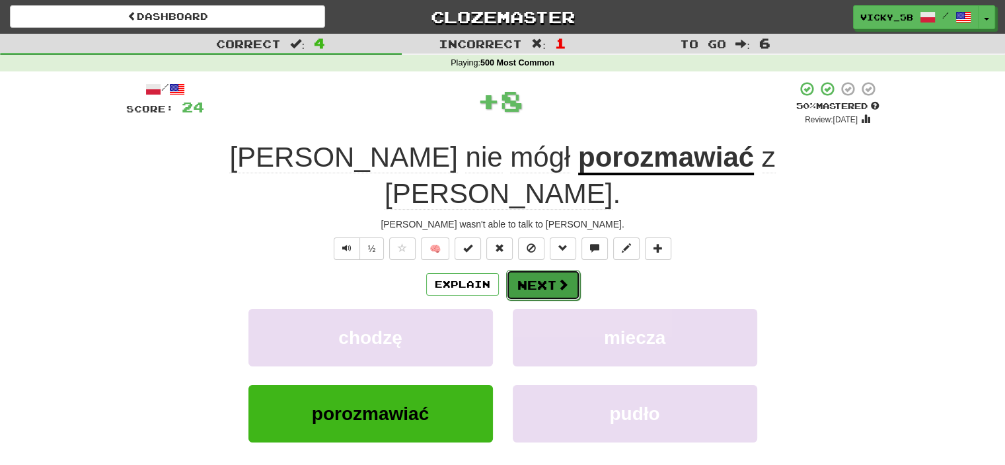
click at [537, 270] on button "Next" at bounding box center [543, 285] width 74 height 30
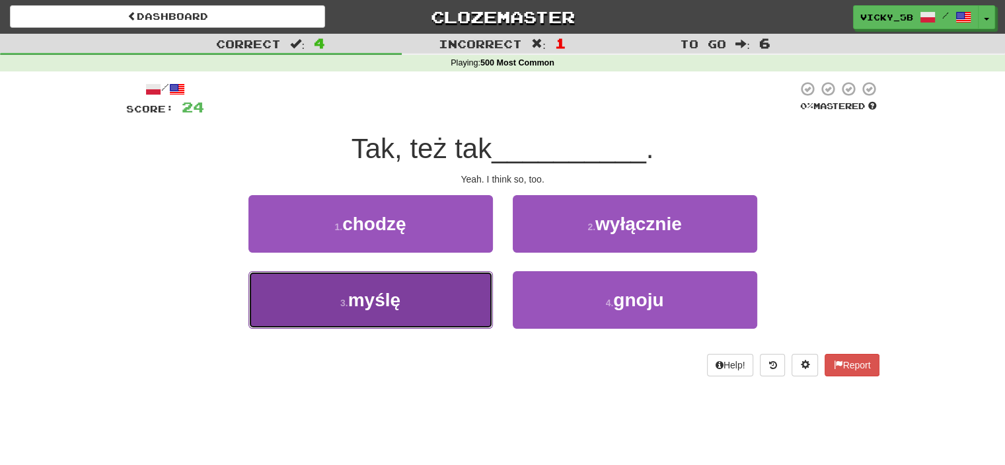
click at [433, 292] on button "3 . myślę" at bounding box center [370, 299] width 244 height 57
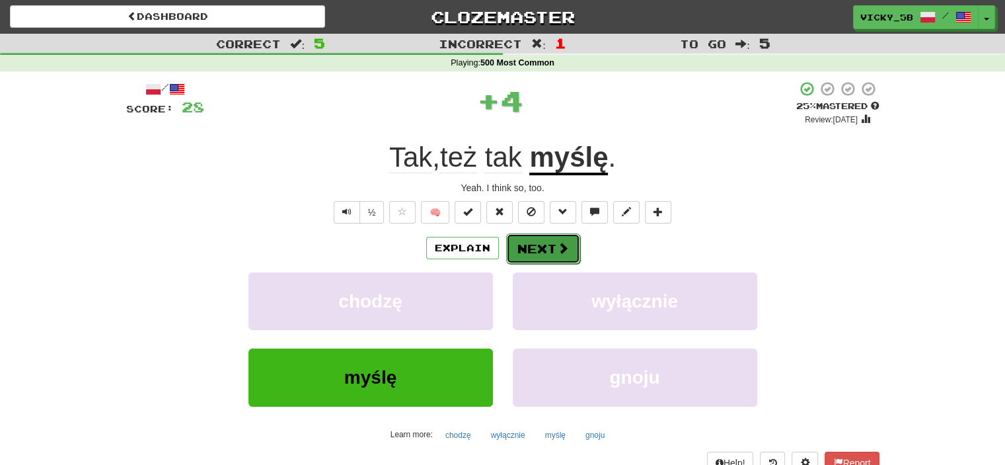
click at [530, 258] on button "Next" at bounding box center [543, 248] width 74 height 30
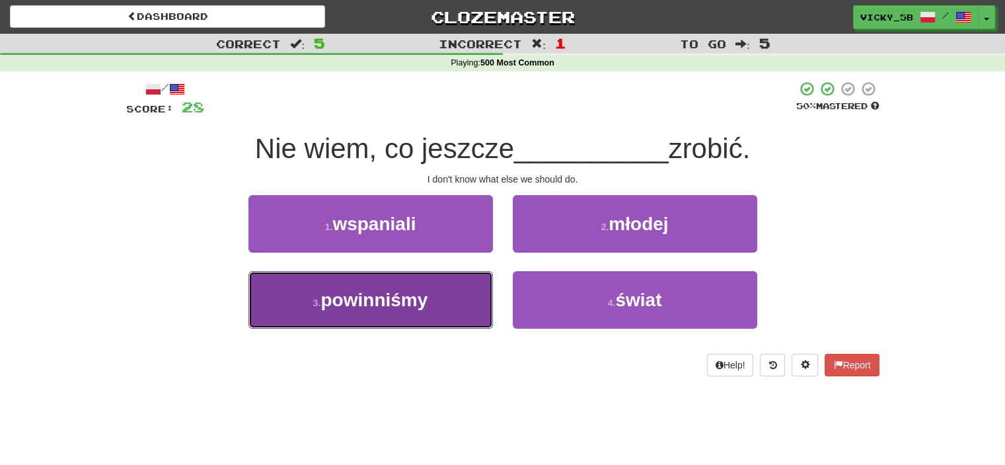
click at [444, 293] on button "3 . powinniśmy" at bounding box center [370, 299] width 244 height 57
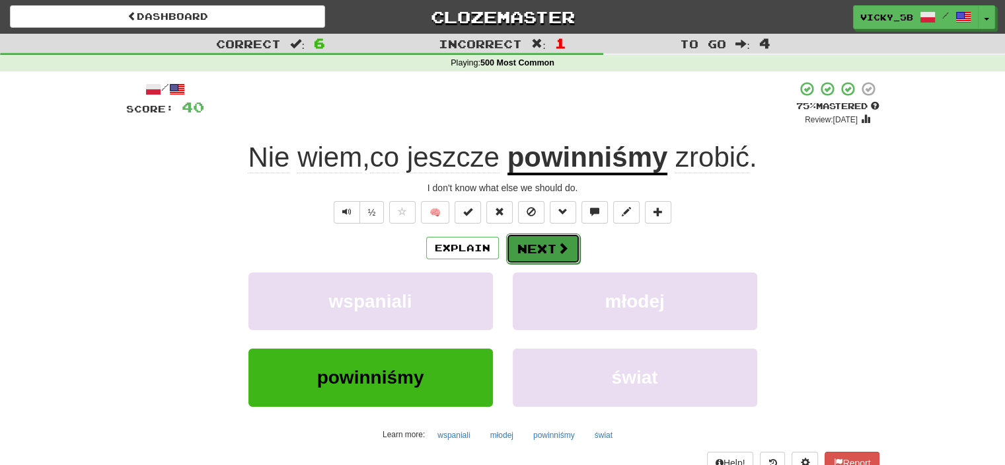
click at [542, 235] on button "Next" at bounding box center [543, 248] width 74 height 30
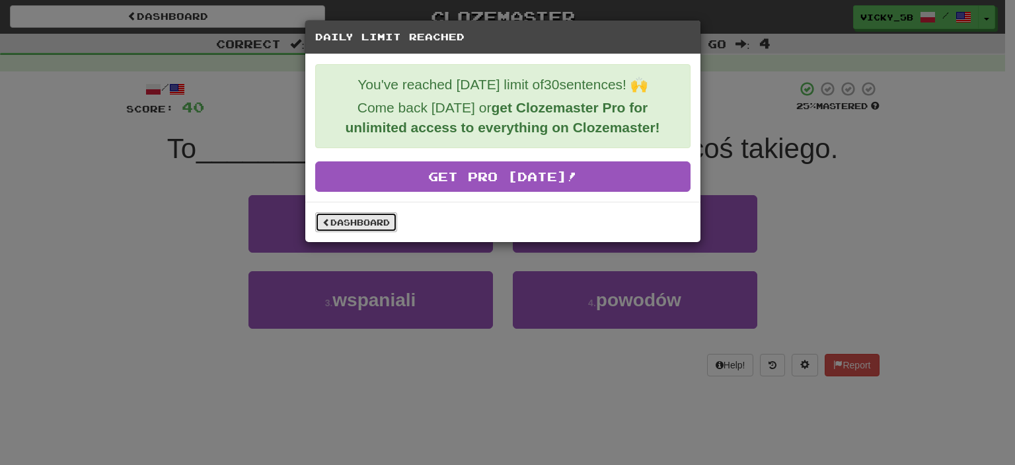
click at [387, 225] on link "Dashboard" at bounding box center [356, 222] width 82 height 20
